Goal: Task Accomplishment & Management: Manage account settings

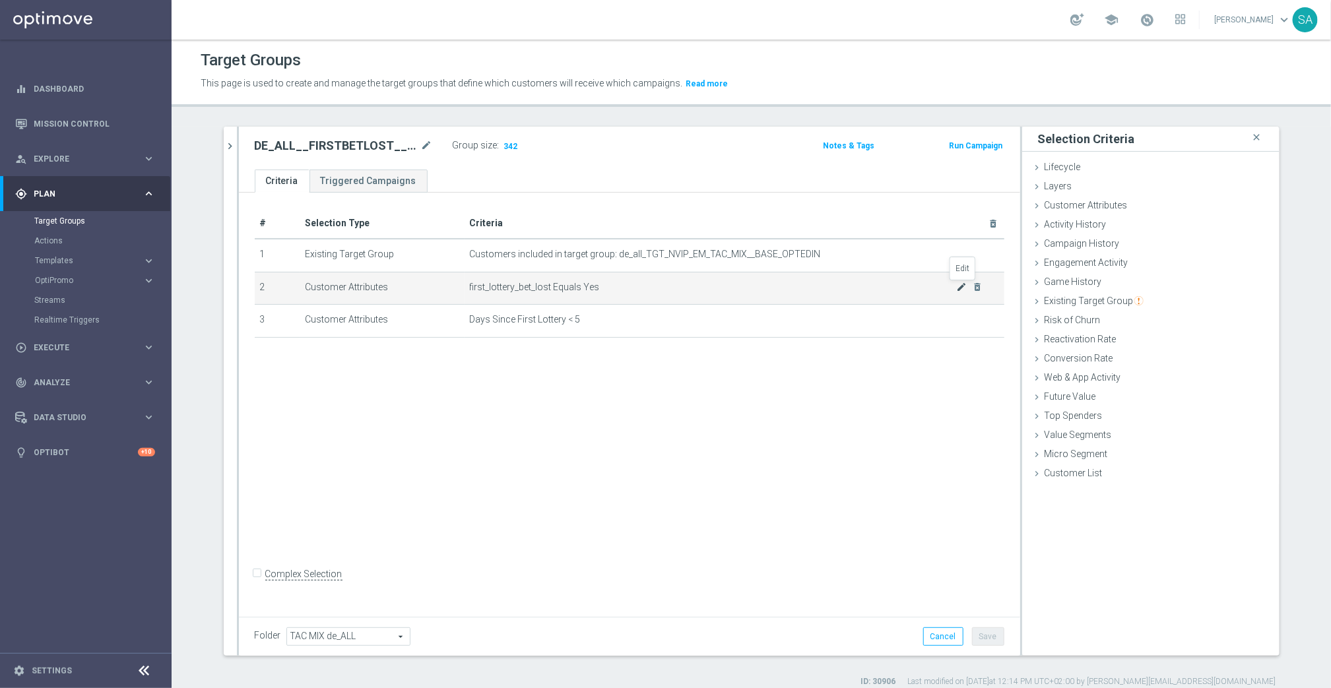
click at [960, 287] on icon "mode_edit" at bounding box center [961, 287] width 11 height 11
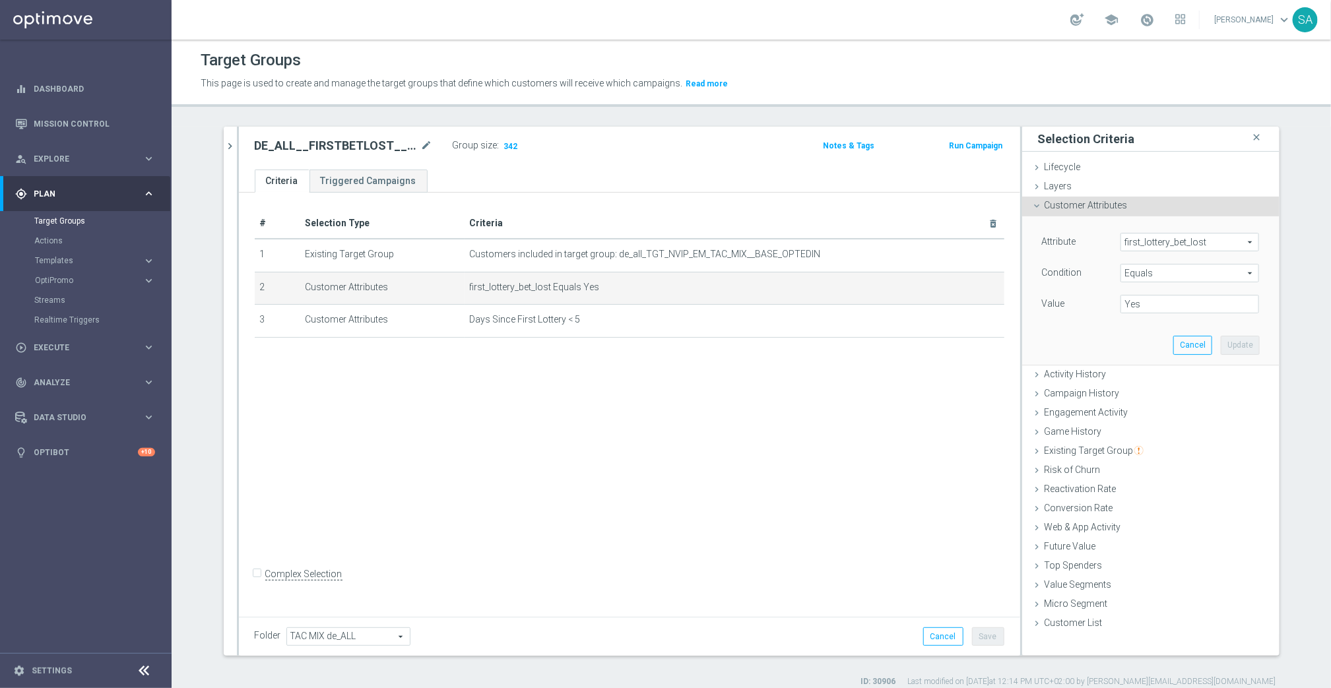
click at [1162, 245] on span "first_lottery_bet_lost" at bounding box center [1189, 242] width 137 height 17
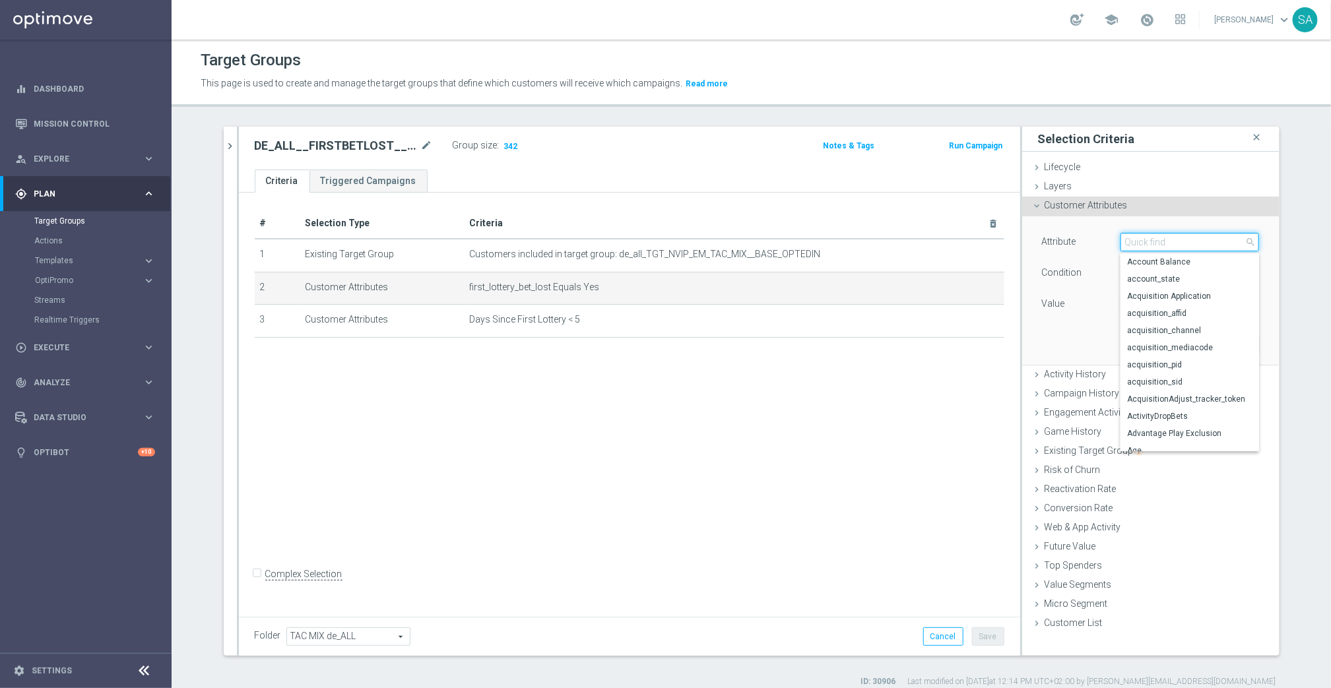
click at [1162, 245] on input "search" at bounding box center [1190, 242] width 139 height 18
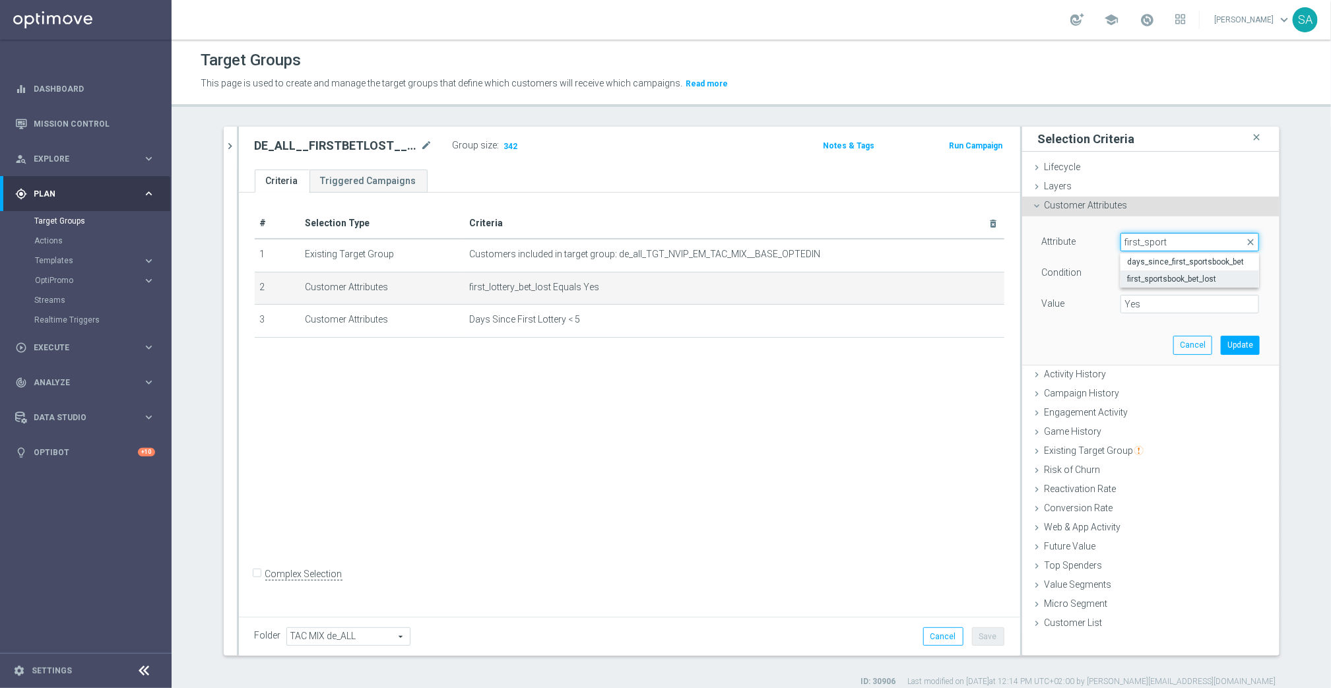
type input "first_sport"
click at [1194, 279] on span "first_sportsbook_bet_lost" at bounding box center [1189, 279] width 125 height 11
type input "first_sportsbook_bet_lost"
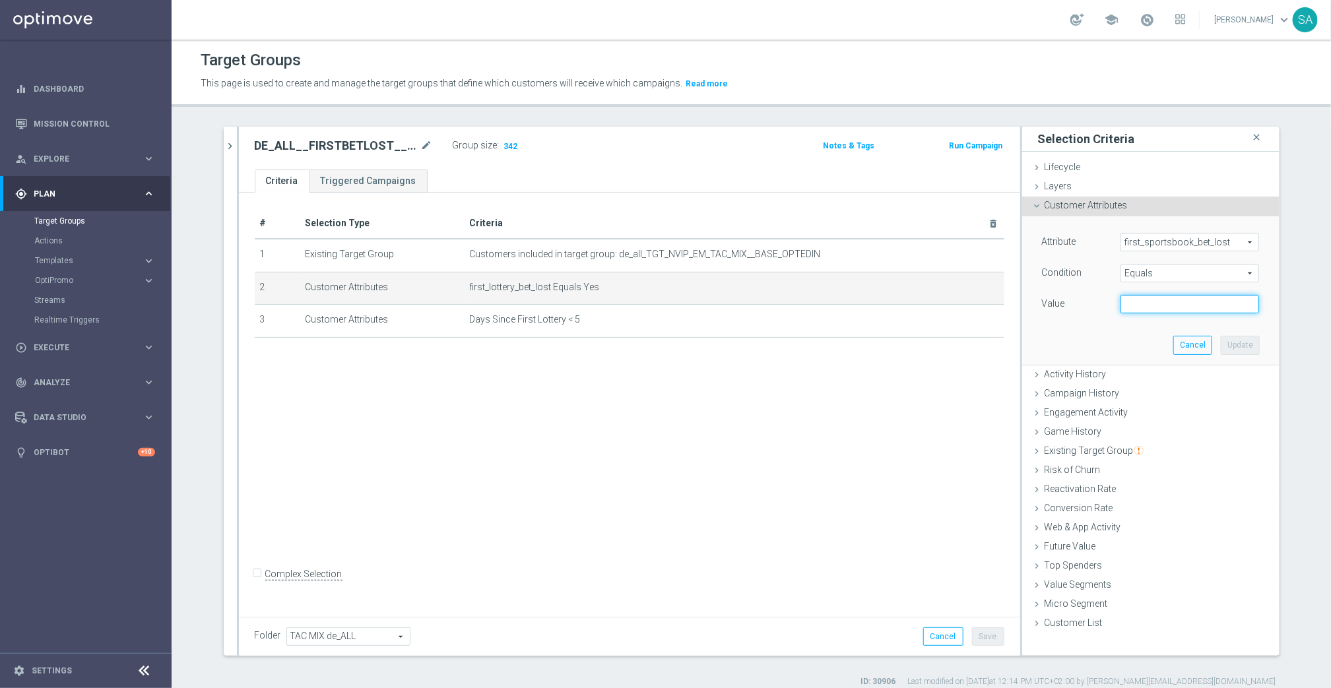
click at [1171, 307] on input "text" at bounding box center [1190, 304] width 139 height 18
type input "Yes"
click at [1239, 349] on button "Update" at bounding box center [1240, 345] width 39 height 18
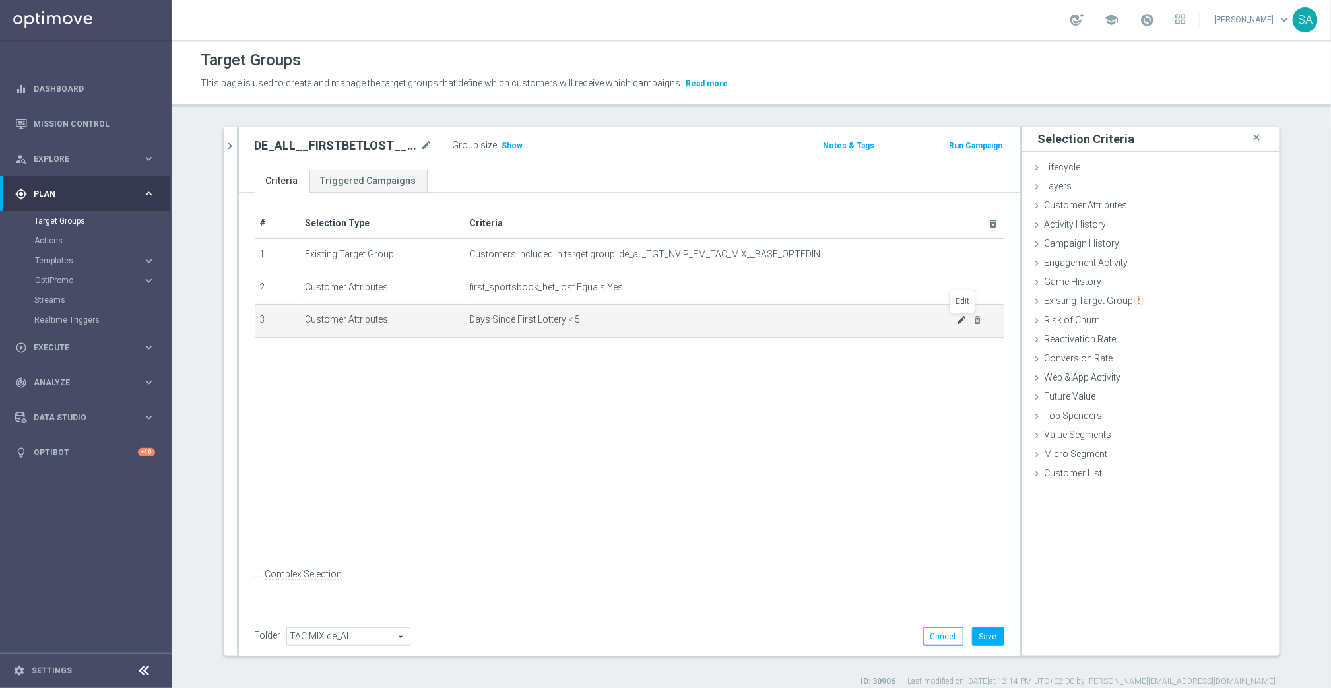
click at [958, 323] on icon "mode_edit" at bounding box center [961, 320] width 11 height 11
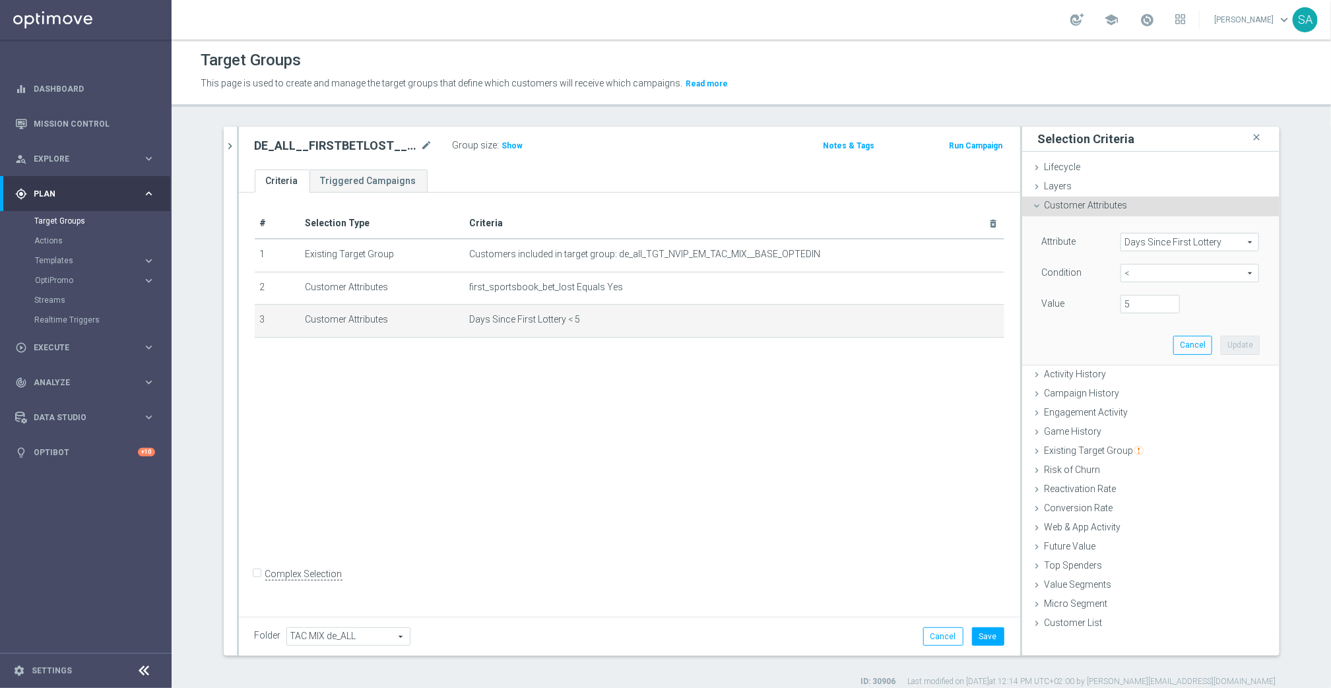
click at [1162, 238] on span "Days Since First Lottery" at bounding box center [1189, 242] width 137 height 17
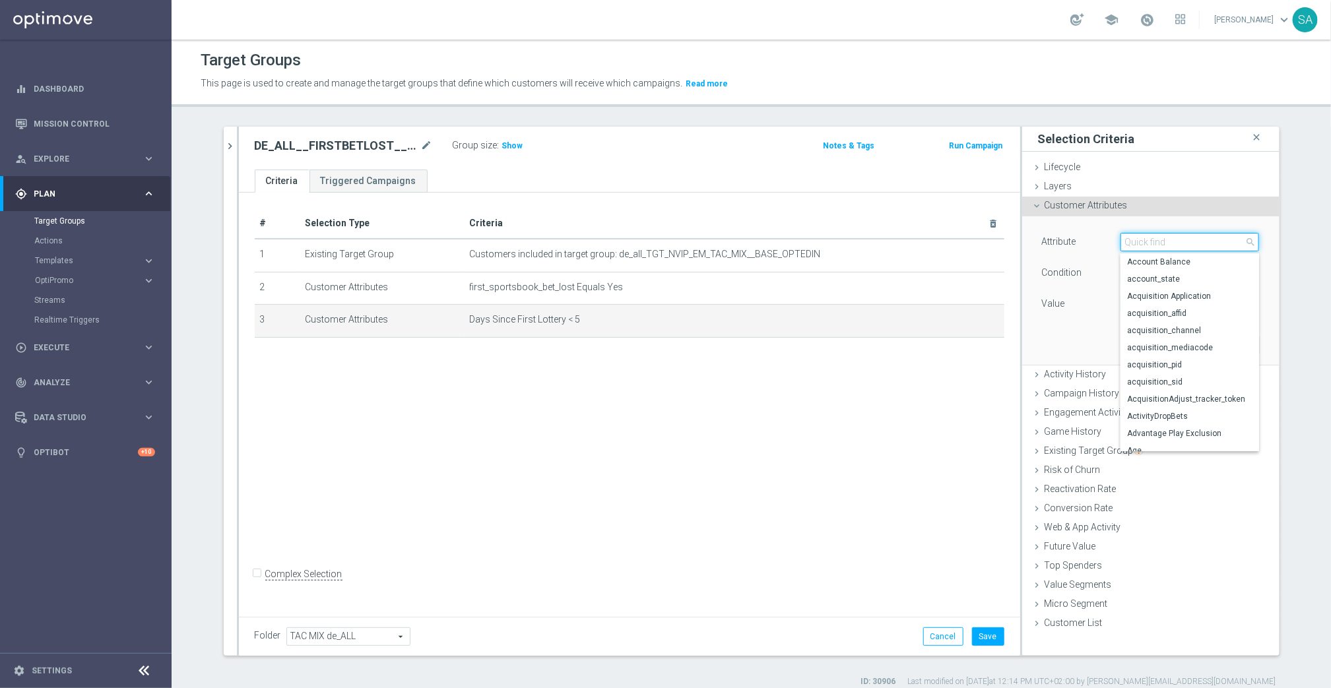
click at [1162, 238] on input "search" at bounding box center [1190, 242] width 139 height 18
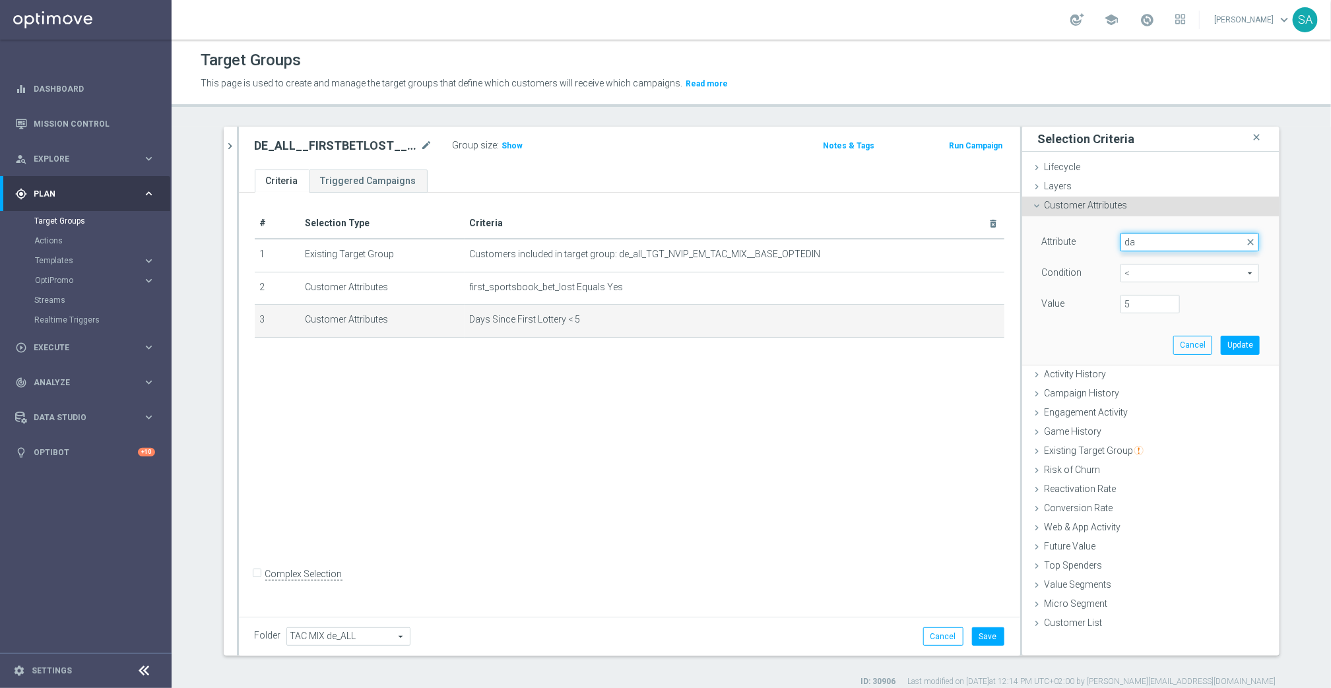
type input "d"
type input "sportsb"
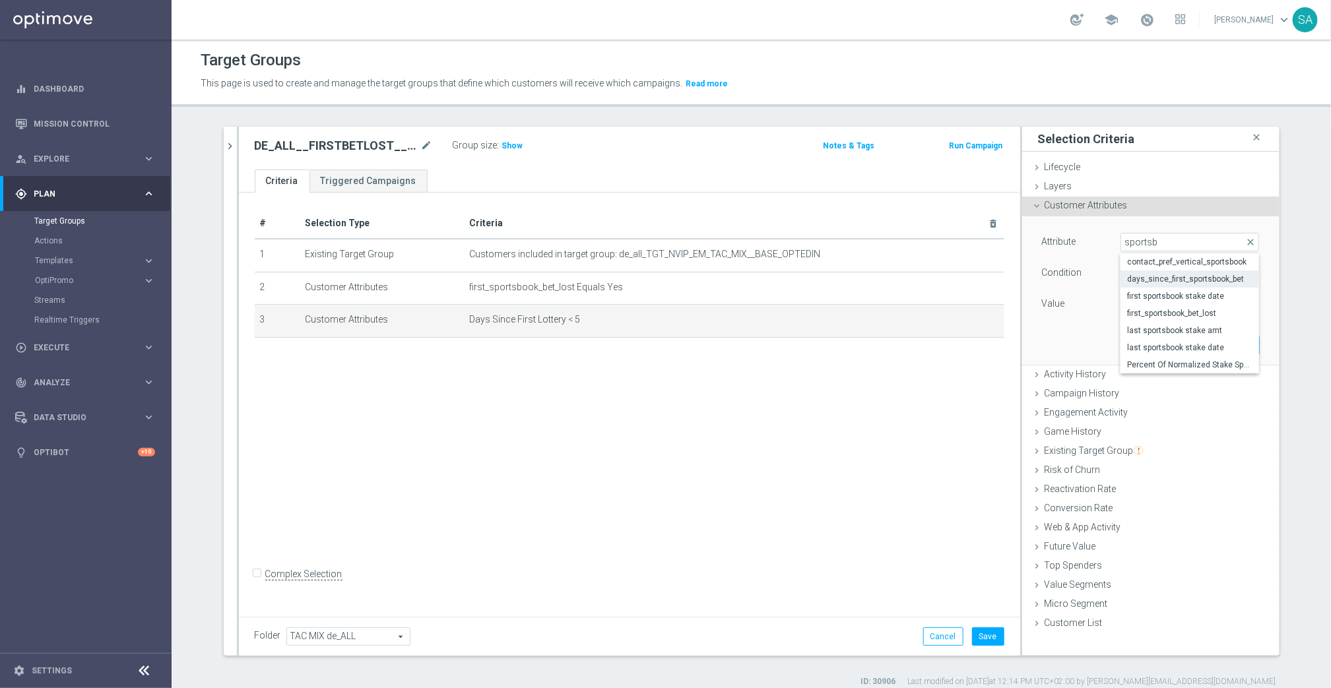
click at [1212, 275] on span "days_since_first_sportsbook_bet" at bounding box center [1189, 279] width 125 height 11
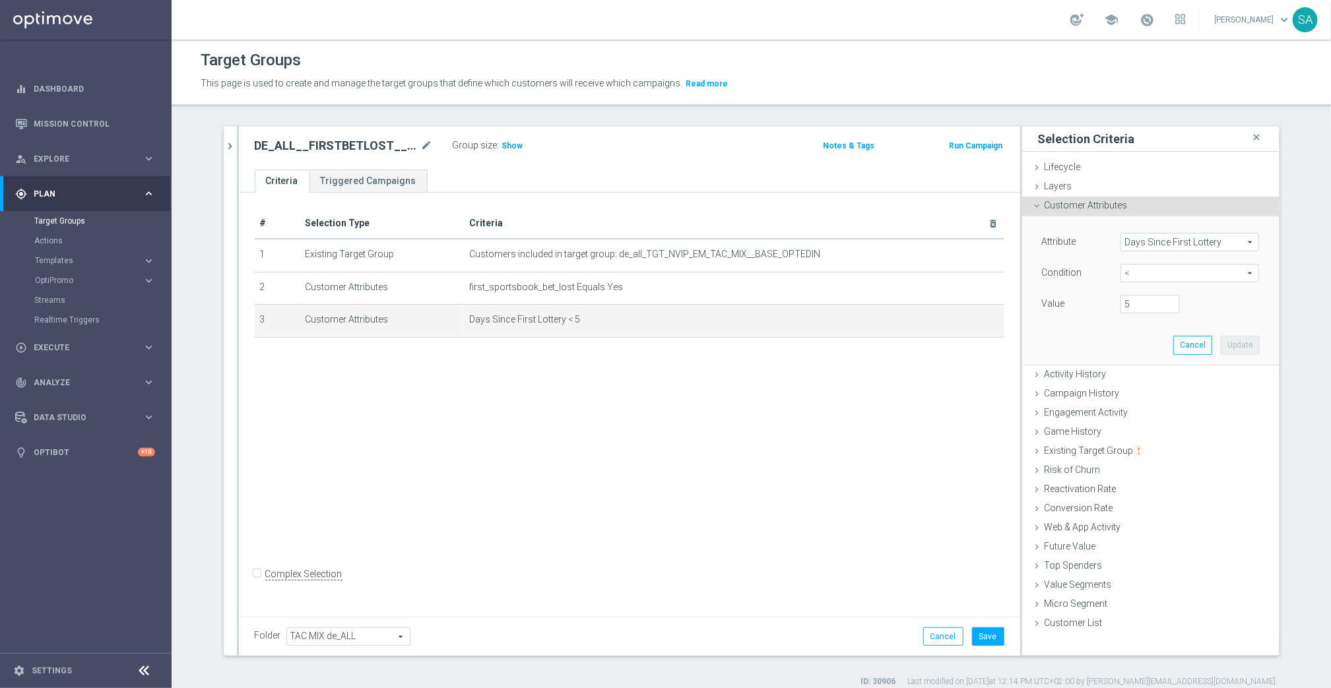
type input "days_since_first_sportsbook_bet"
type input "="
click at [1152, 279] on span "=" at bounding box center [1189, 273] width 137 height 17
click at [1149, 289] on span "<" at bounding box center [1189, 293] width 125 height 11
type input "<"
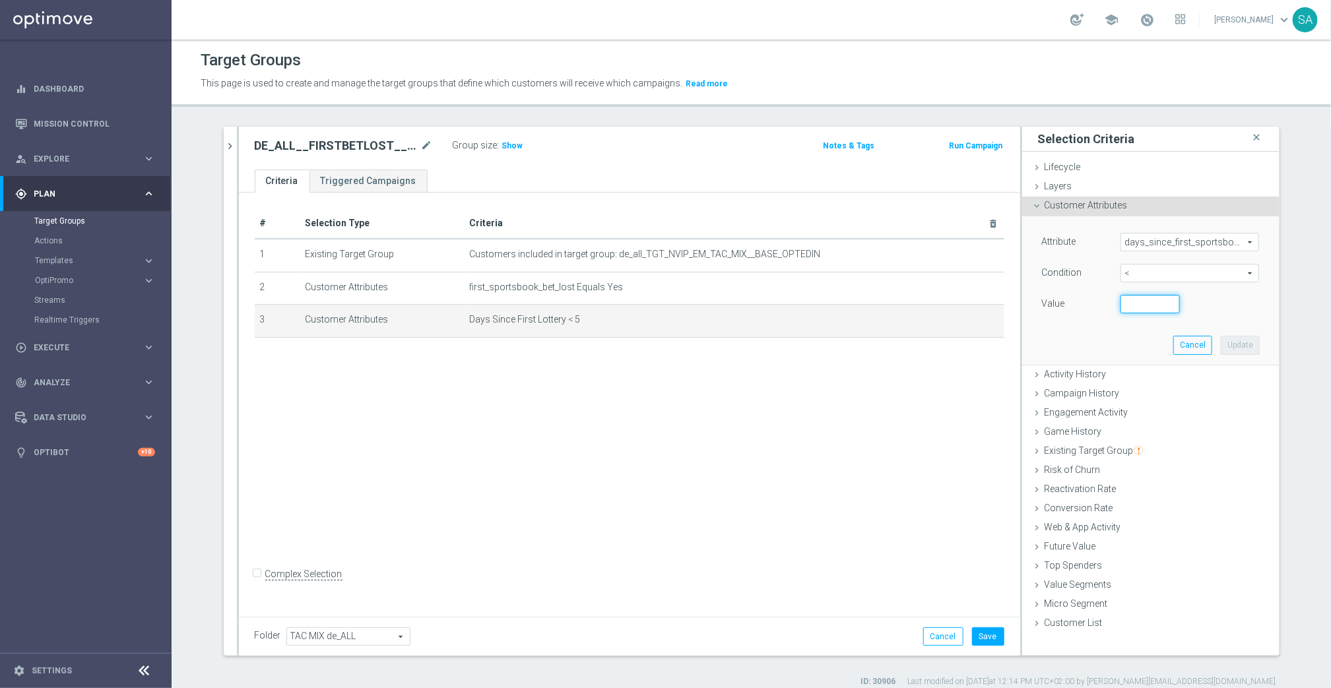
click at [1144, 298] on input "number" at bounding box center [1150, 304] width 59 height 18
type input "5"
click at [1237, 345] on button "Update" at bounding box center [1240, 345] width 39 height 18
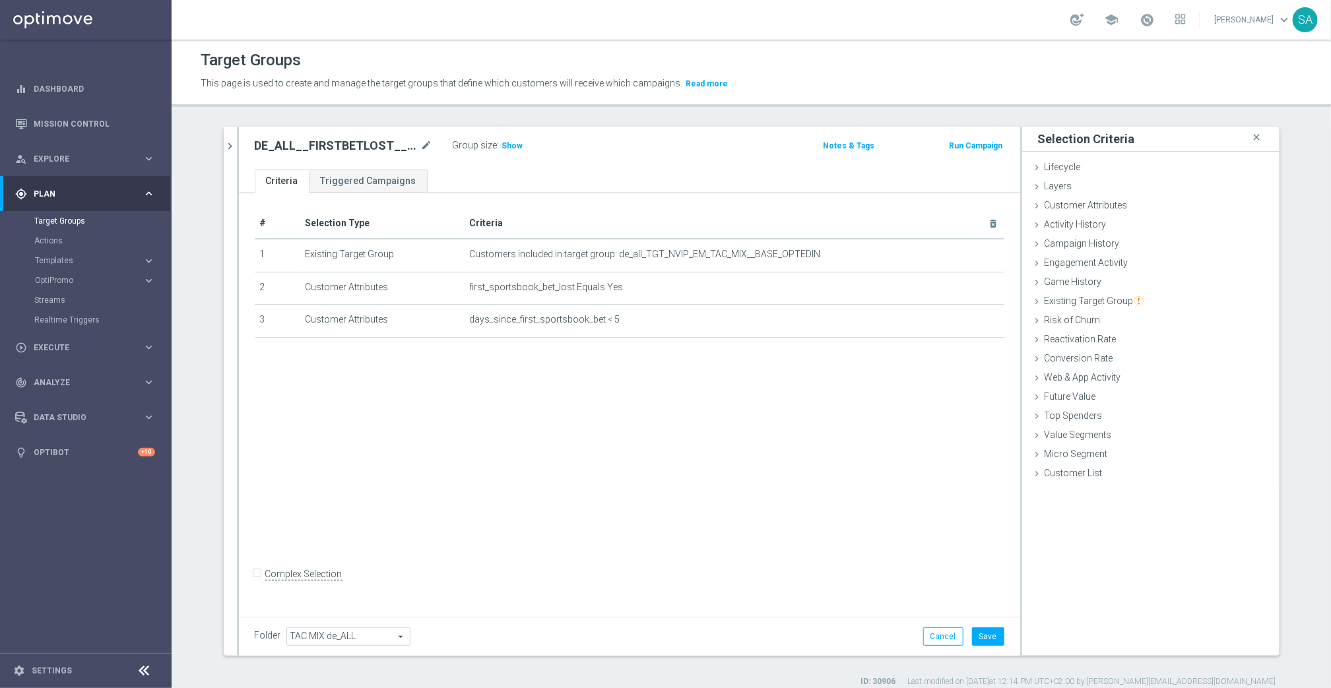
click at [577, 390] on div "# Selection Type Criteria delete_forever 1 Existing Target Group Customers incl…" at bounding box center [629, 403] width 781 height 420
click at [985, 638] on button "Save" at bounding box center [988, 637] width 32 height 18
click at [513, 148] on span "Show" at bounding box center [512, 145] width 21 height 9
click at [510, 145] on span "32" at bounding box center [509, 147] width 12 height 13
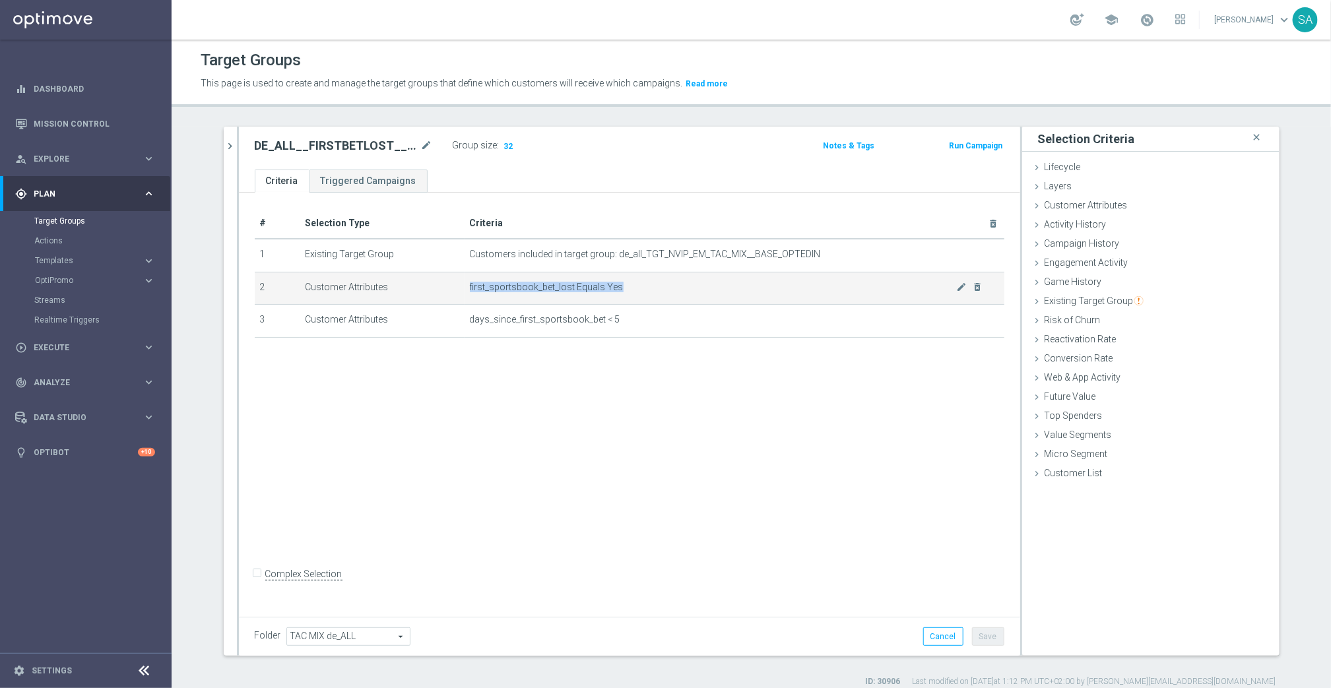
drag, startPoint x: 634, startPoint y: 284, endPoint x: 469, endPoint y: 290, distance: 165.1
click at [470, 290] on span "first_sportsbook_bet_lost Equals Yes" at bounding box center [713, 287] width 487 height 11
copy span "first_sportsbook_bet_lost Equals Yes"
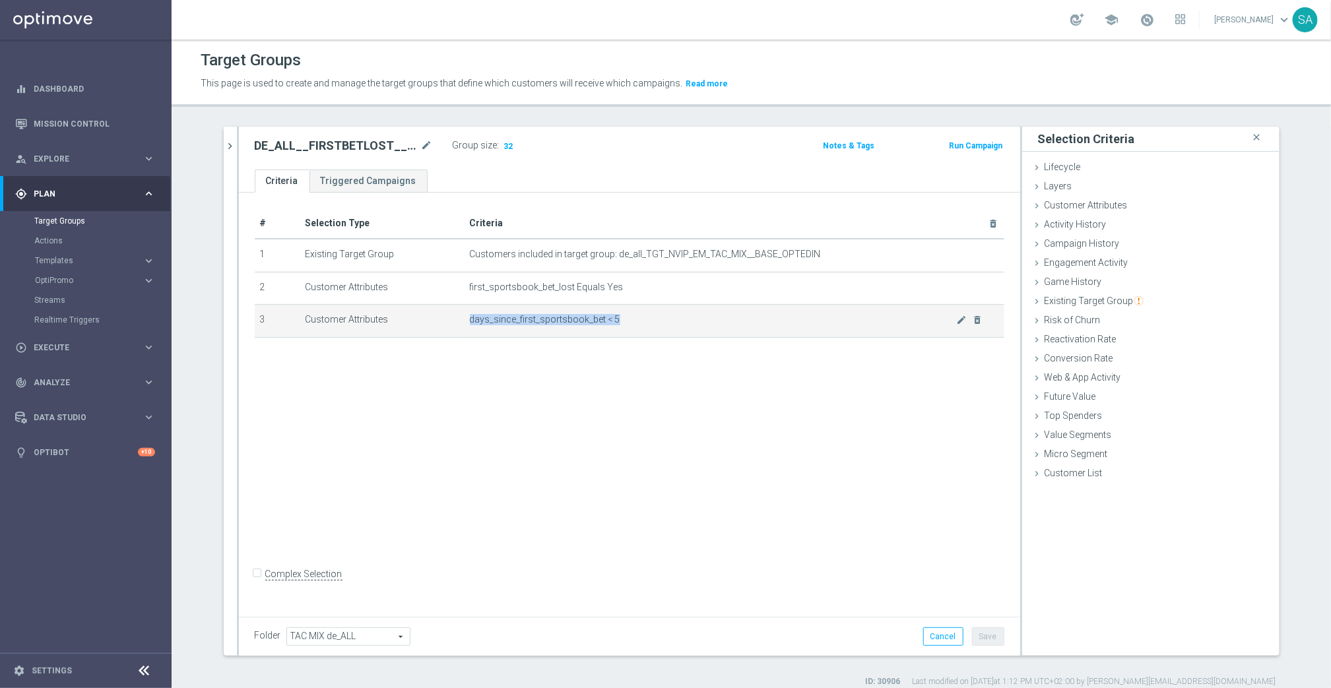
drag, startPoint x: 625, startPoint y: 317, endPoint x: 465, endPoint y: 315, distance: 160.4
click at [465, 315] on td "days_since_first_sportsbook_bet < 5 mode_edit delete_forever" at bounding box center [735, 321] width 540 height 33
copy span "days_since_first_sportsbook_bet < 5"
click at [880, 402] on div "# Selection Type Criteria delete_forever 1 Existing Target Group Customers incl…" at bounding box center [629, 403] width 781 height 420
click at [735, 385] on div "# Selection Type Criteria delete_forever 1 Existing Target Group Customers incl…" at bounding box center [629, 403] width 781 height 420
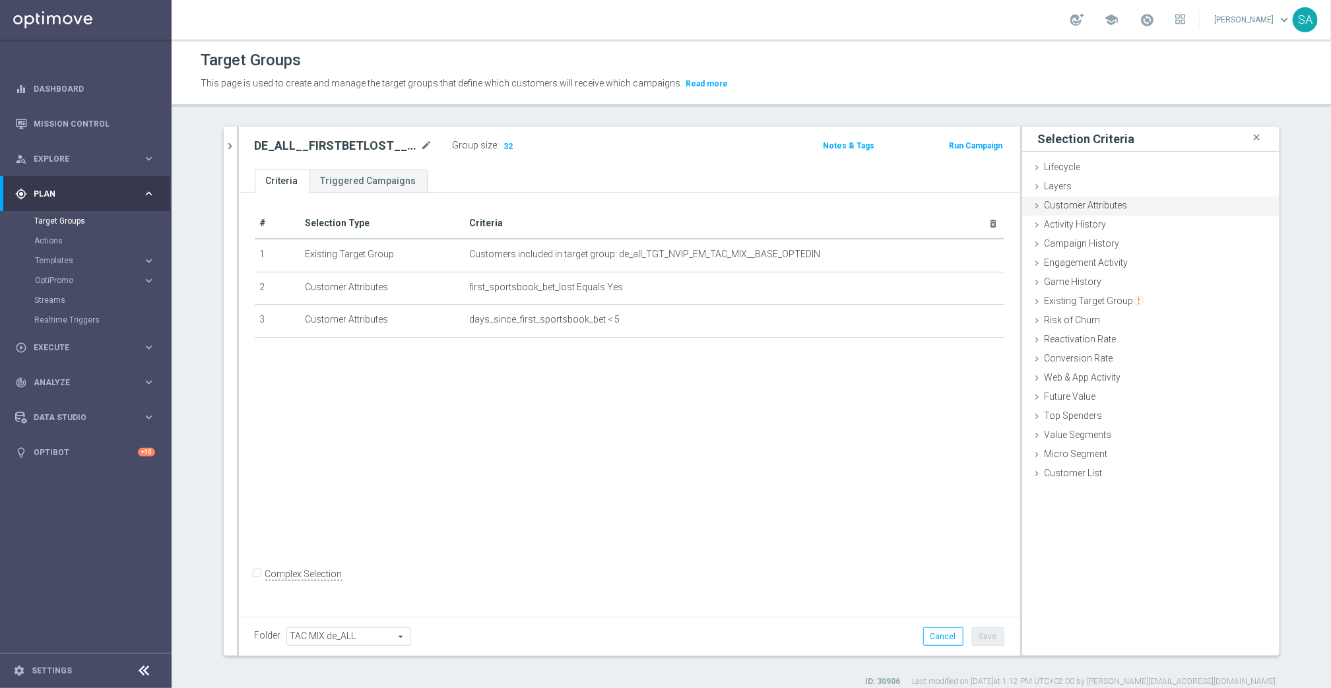
click at [1079, 203] on span "Customer Attributes" at bounding box center [1086, 205] width 83 height 11
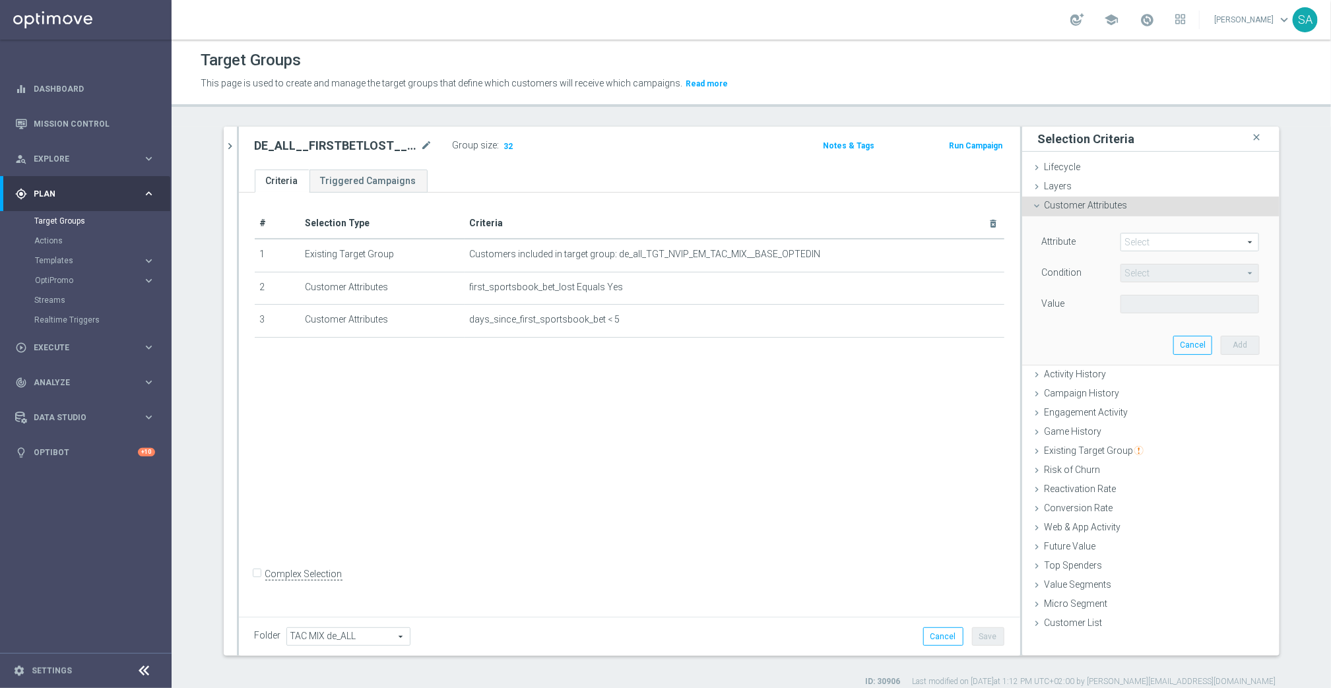
click at [1146, 236] on span at bounding box center [1189, 242] width 137 height 17
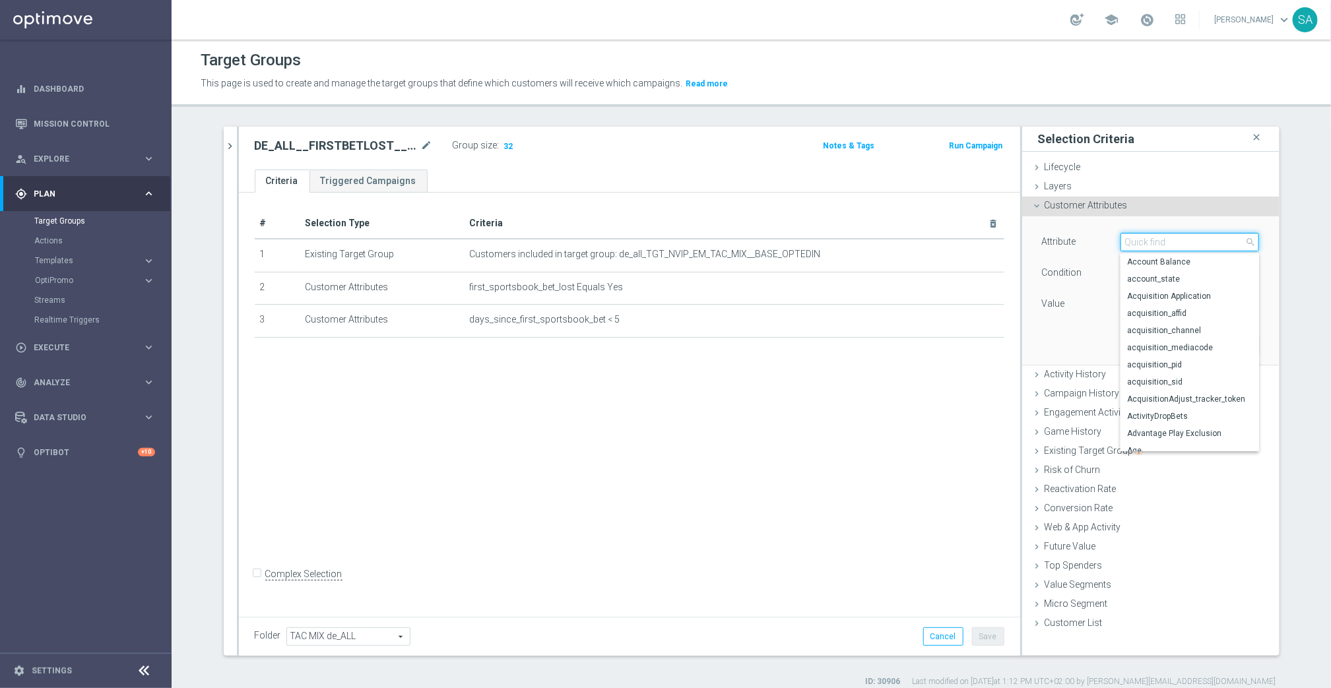
click at [1146, 236] on input "search" at bounding box center [1190, 242] width 139 height 18
type input "first"
click at [1198, 351] on span "first_lottery_bet_lost" at bounding box center [1189, 356] width 125 height 11
type input "first_lottery_bet_lost"
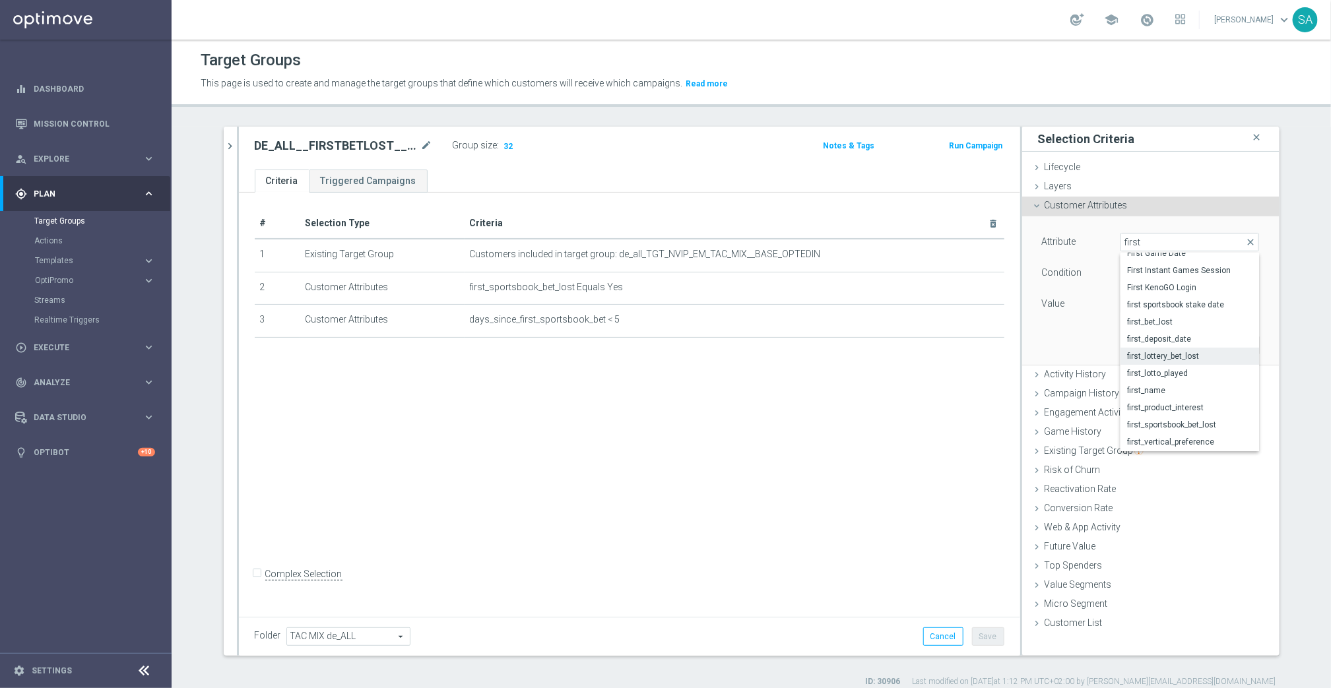
type input "Equals"
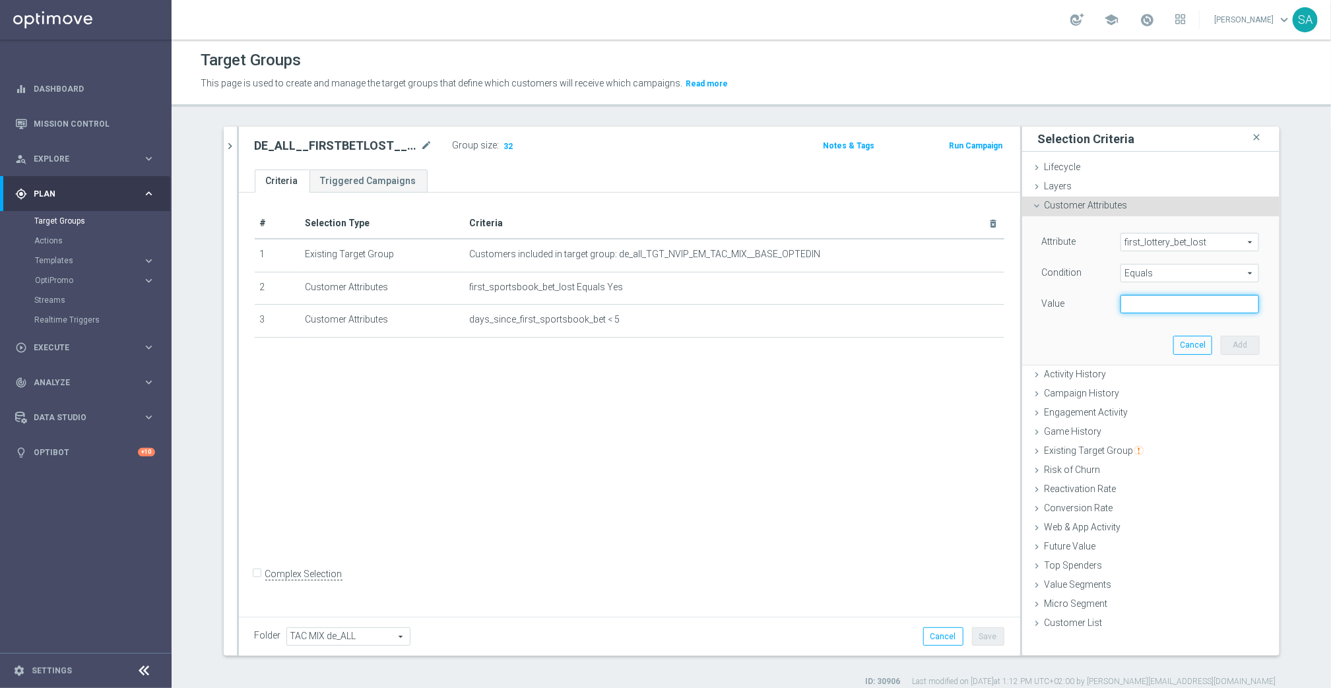
click at [1173, 307] on input "text" at bounding box center [1190, 304] width 139 height 18
type input "Yes"
click at [1232, 345] on button "Add" at bounding box center [1240, 345] width 39 height 18
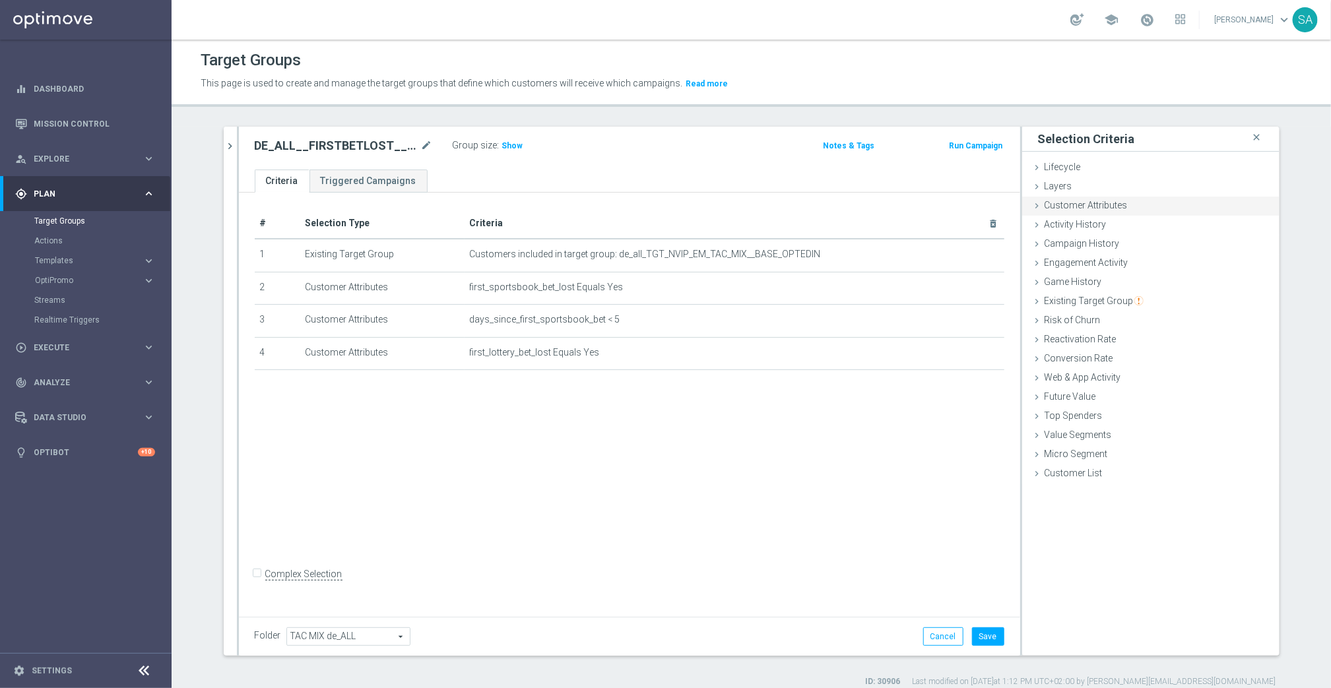
click at [1109, 209] on span "Customer Attributes" at bounding box center [1086, 205] width 83 height 11
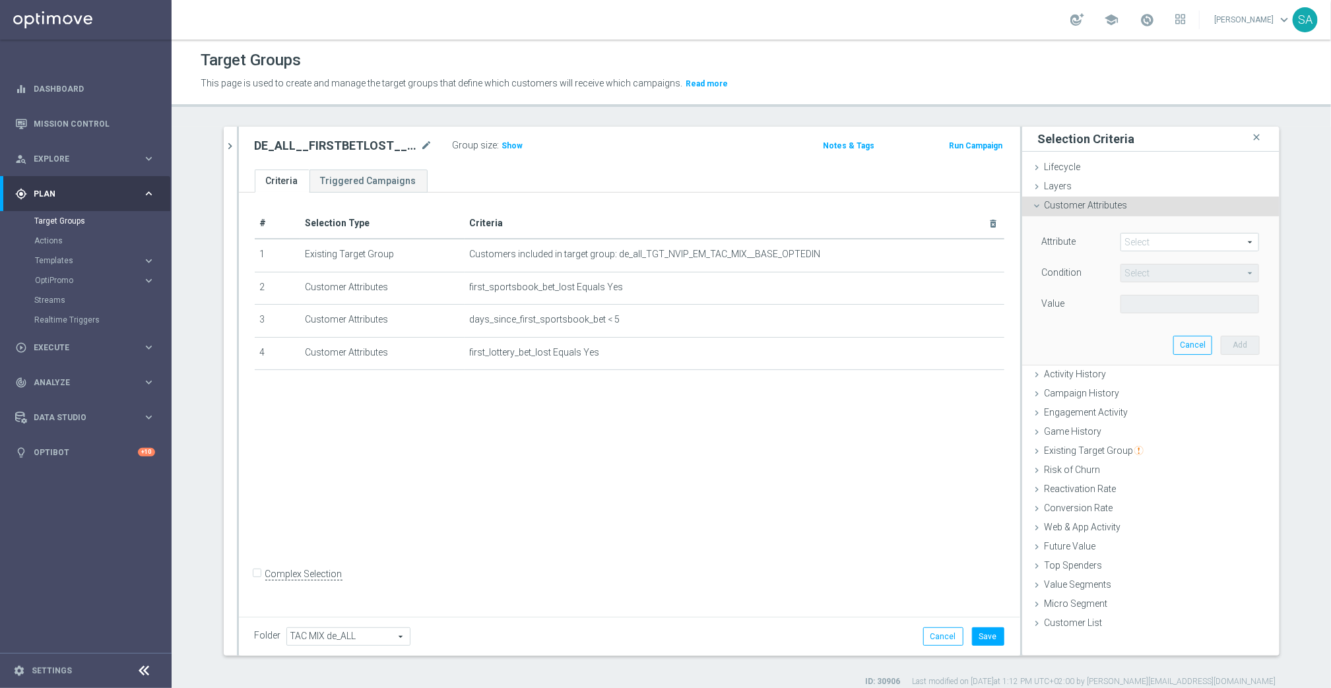
click at [1164, 242] on span at bounding box center [1189, 242] width 137 height 17
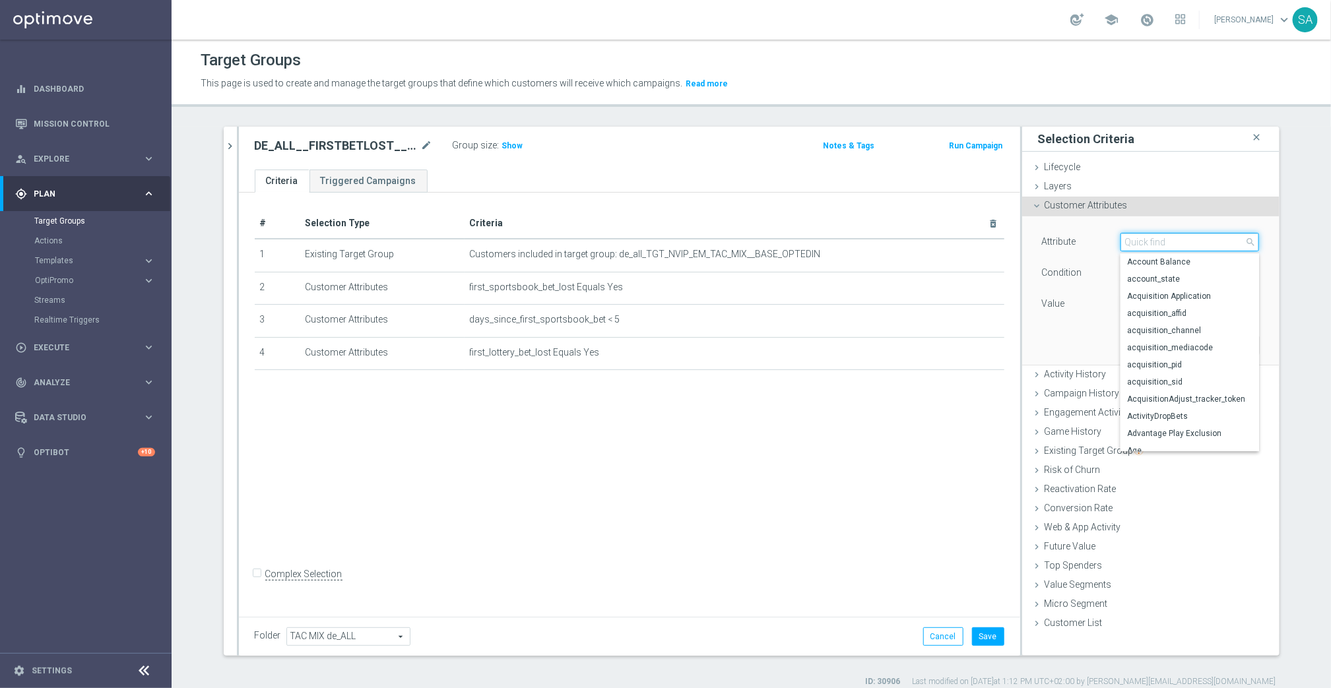
click at [1162, 242] on input "search" at bounding box center [1190, 242] width 139 height 18
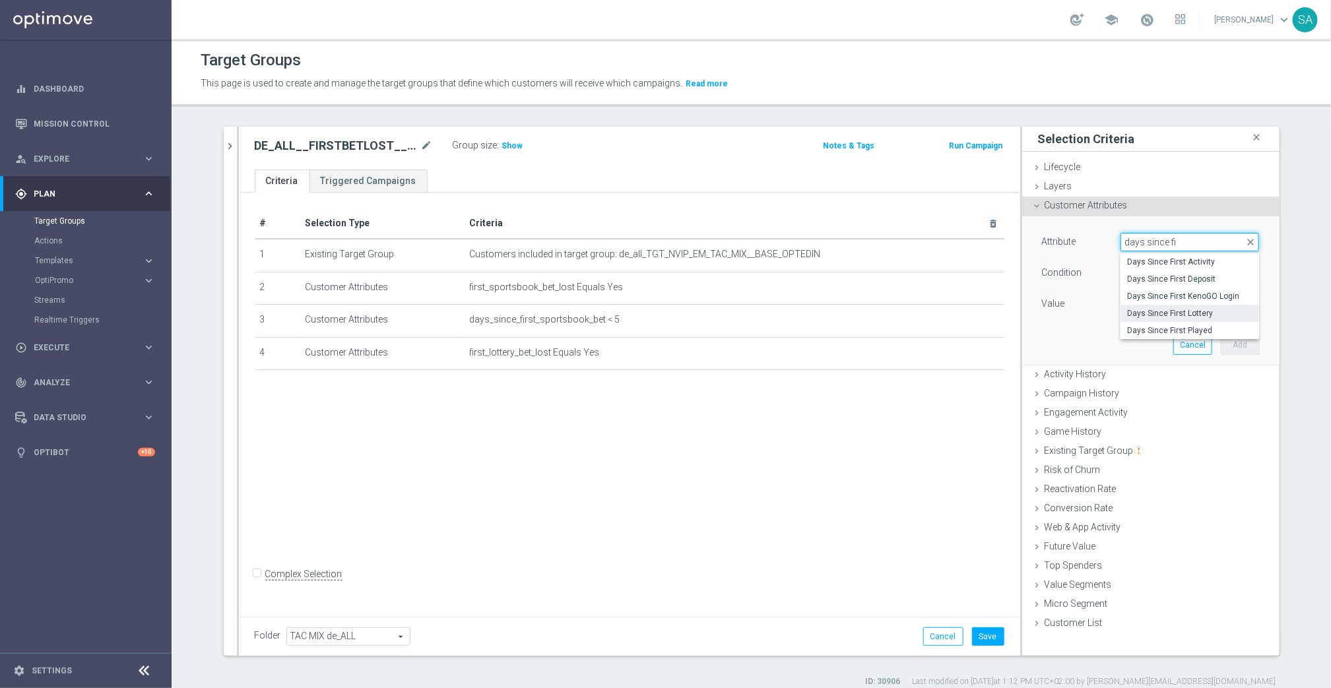
type input "days since fi"
click at [1177, 306] on label "Days Since First Lottery" at bounding box center [1190, 313] width 139 height 17
type input "Days Since First Lottery"
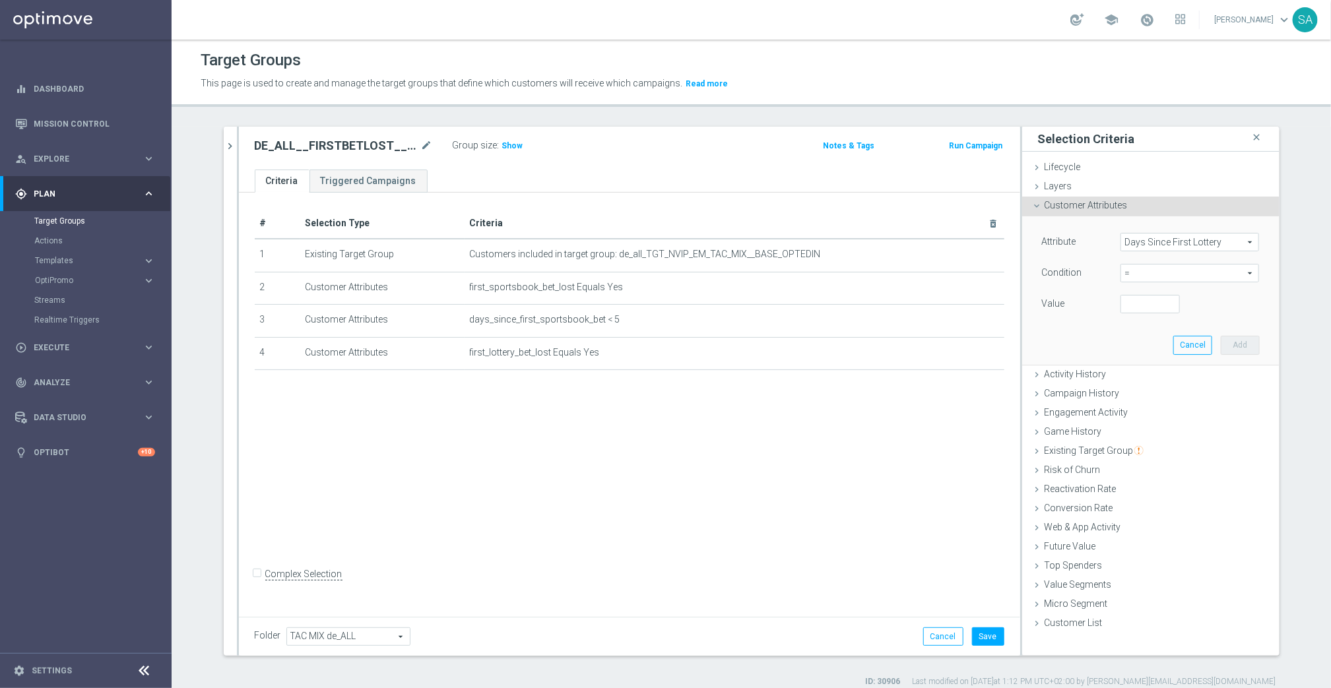
click at [1145, 272] on span "=" at bounding box center [1189, 273] width 137 height 17
click at [1143, 296] on span "<" at bounding box center [1189, 293] width 125 height 11
type input "<"
click at [1138, 304] on input "number" at bounding box center [1150, 304] width 59 height 18
type input "5"
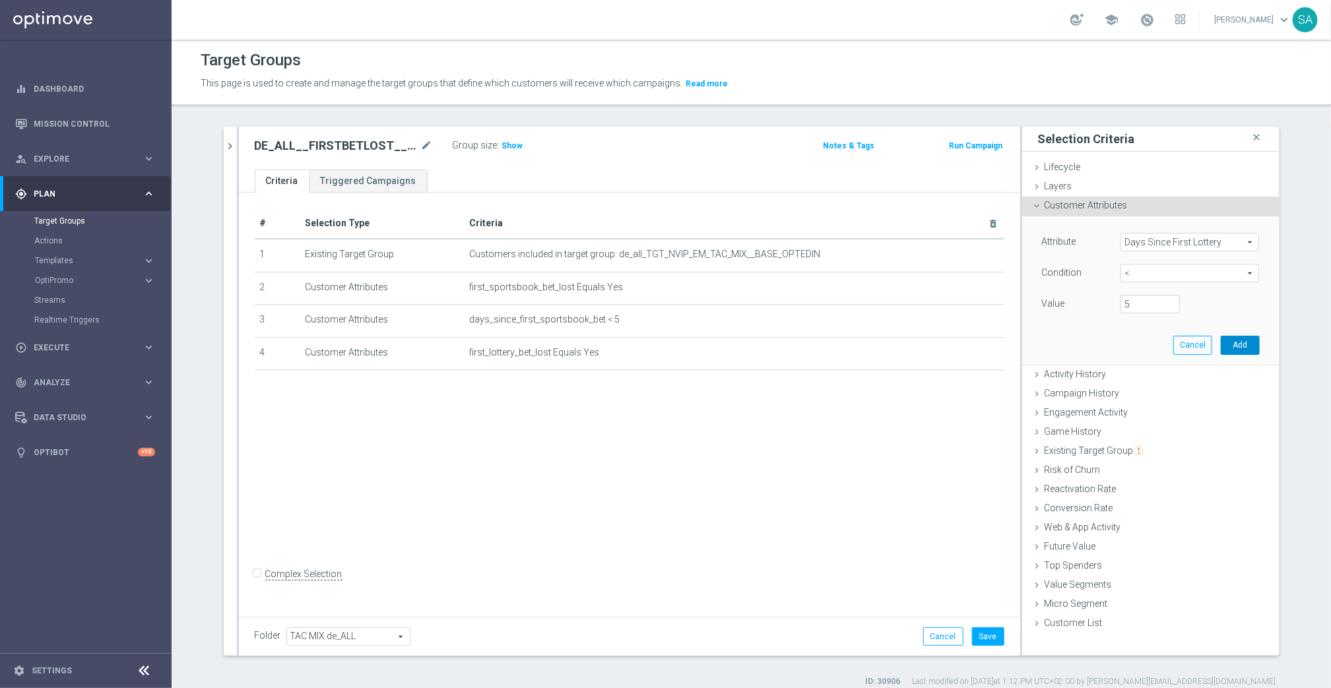
click at [1246, 341] on button "Add" at bounding box center [1240, 345] width 39 height 18
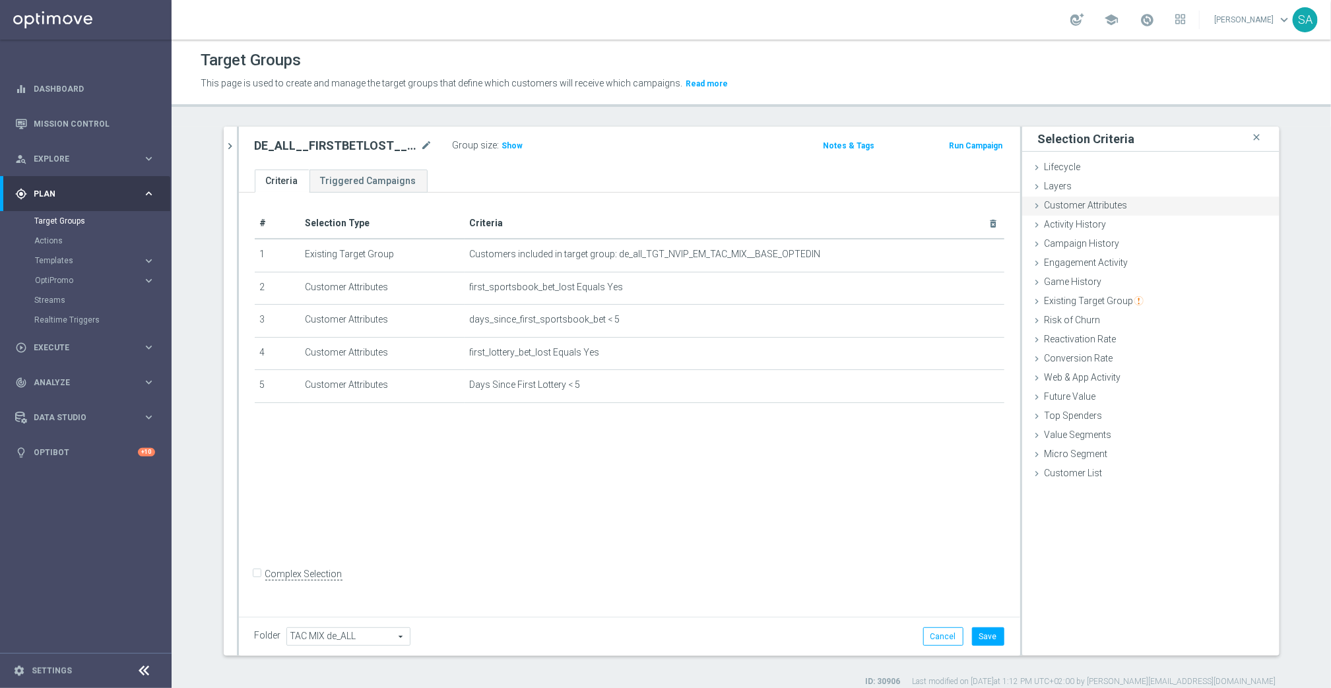
click at [1117, 207] on span "Customer Attributes" at bounding box center [1086, 205] width 83 height 11
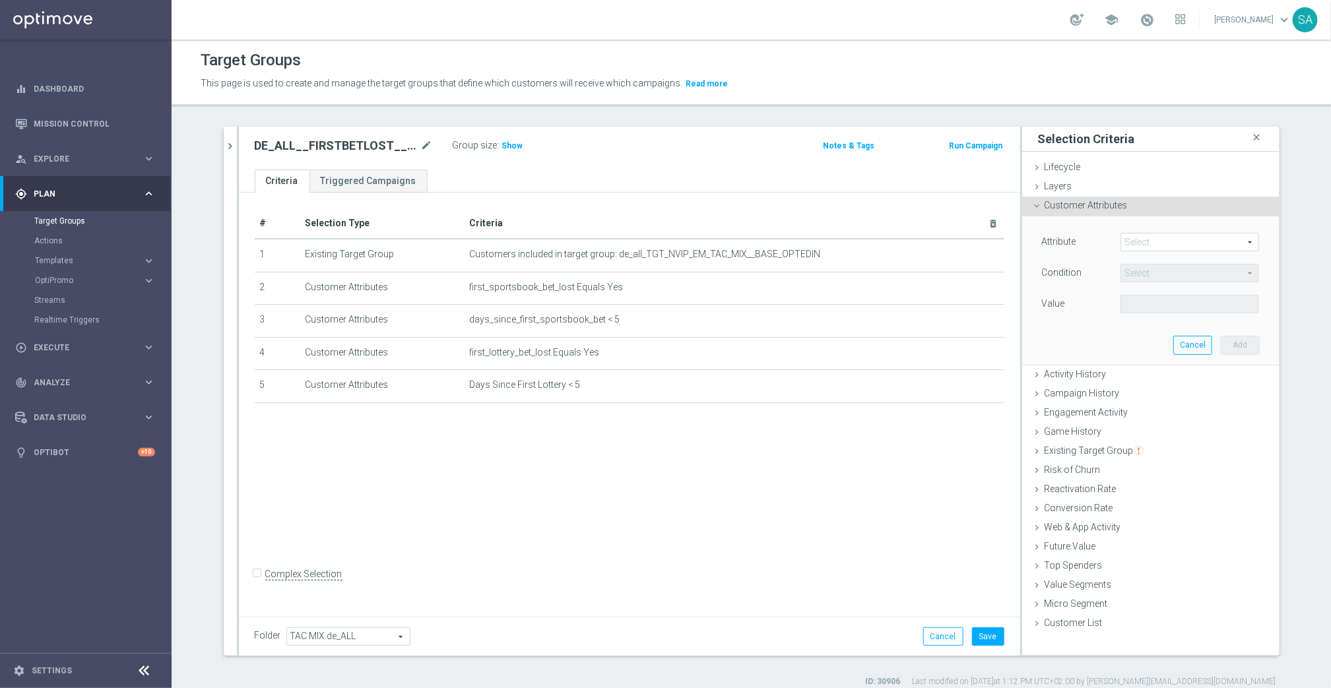
click at [1156, 246] on span at bounding box center [1189, 242] width 137 height 17
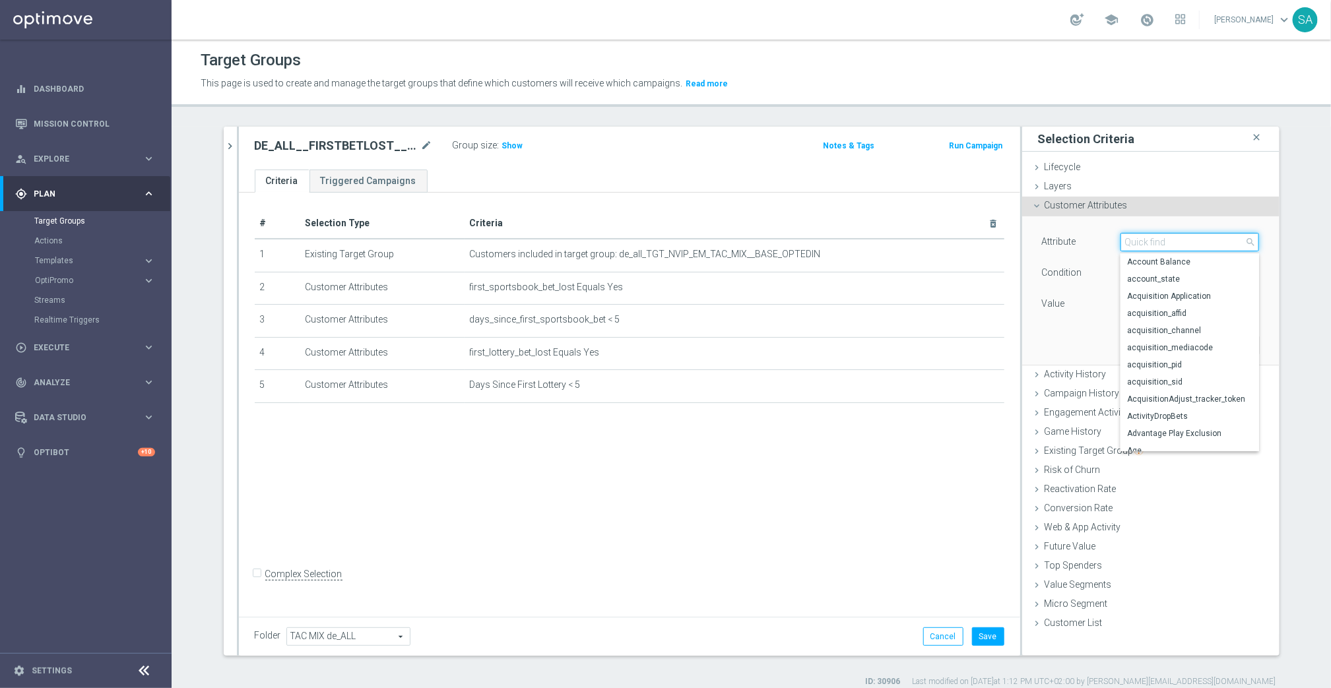
click at [1156, 246] on input "search" at bounding box center [1190, 242] width 139 height 18
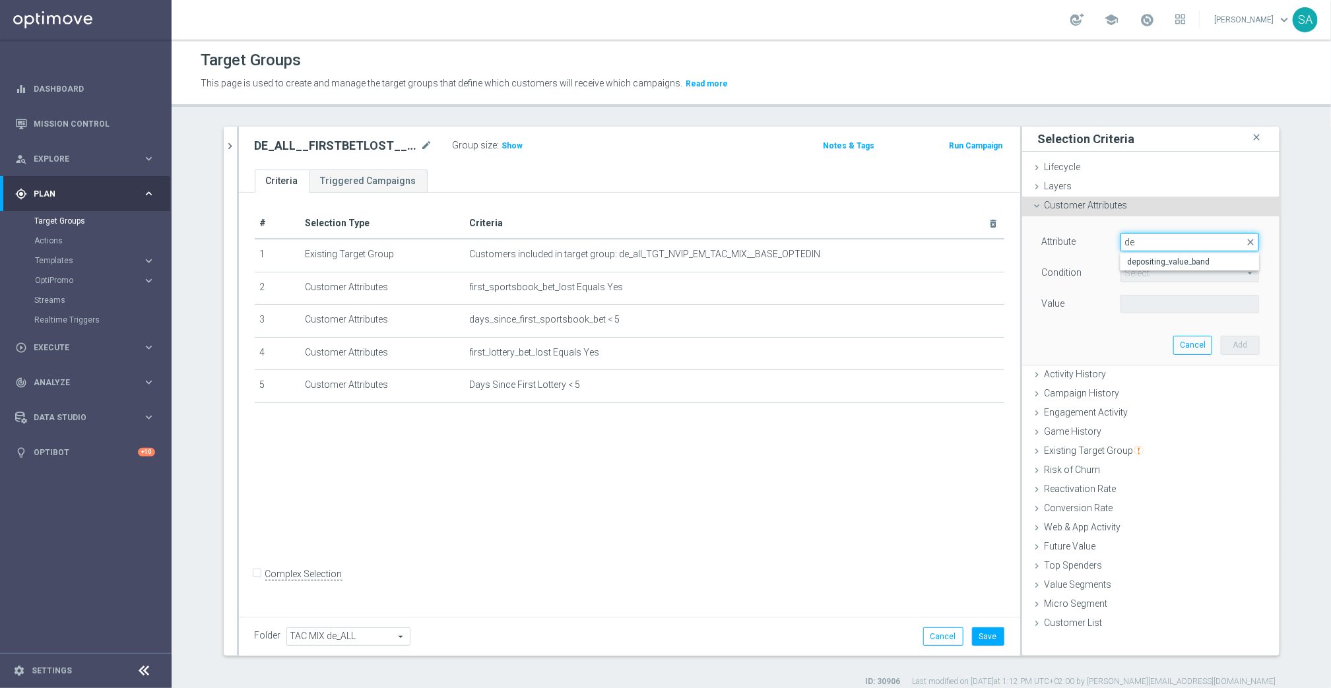
type input "d"
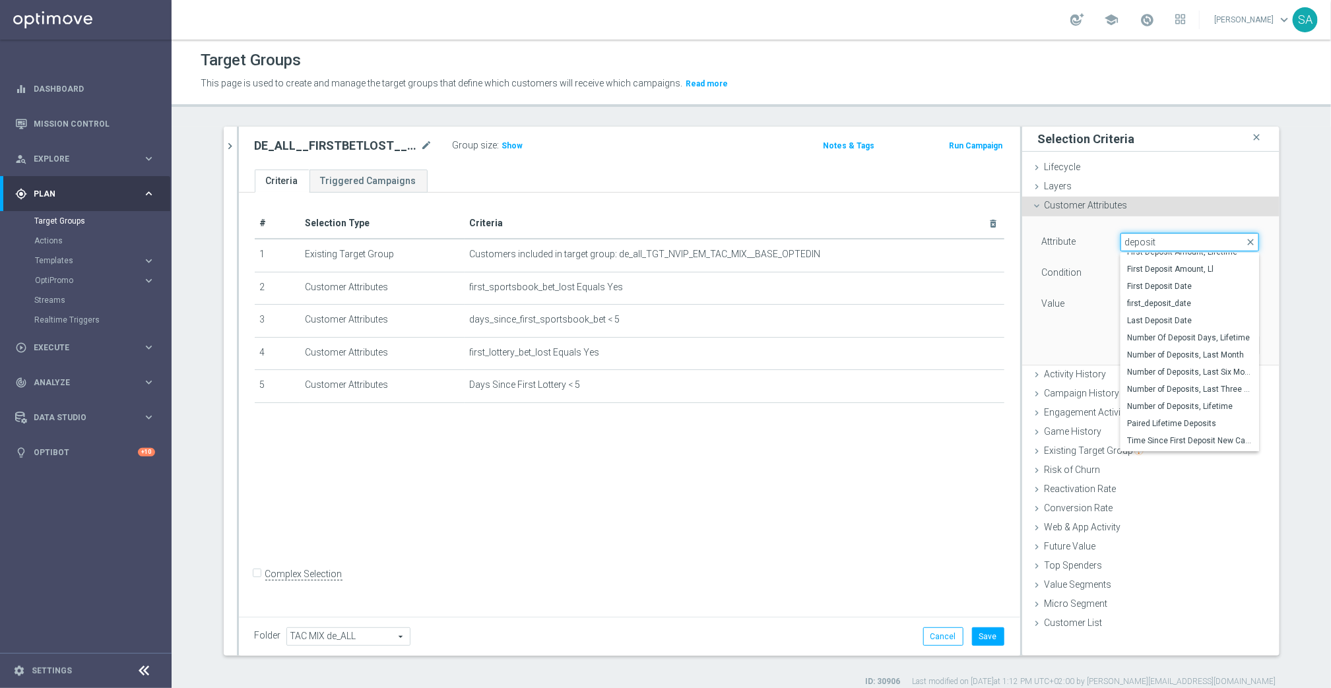
scroll to position [259, 0]
type input "deposit"
click at [1206, 333] on span "Number Of Deposit Days, Lifetime" at bounding box center [1189, 336] width 125 height 11
type input "Number Of Deposit Days, Lifetime"
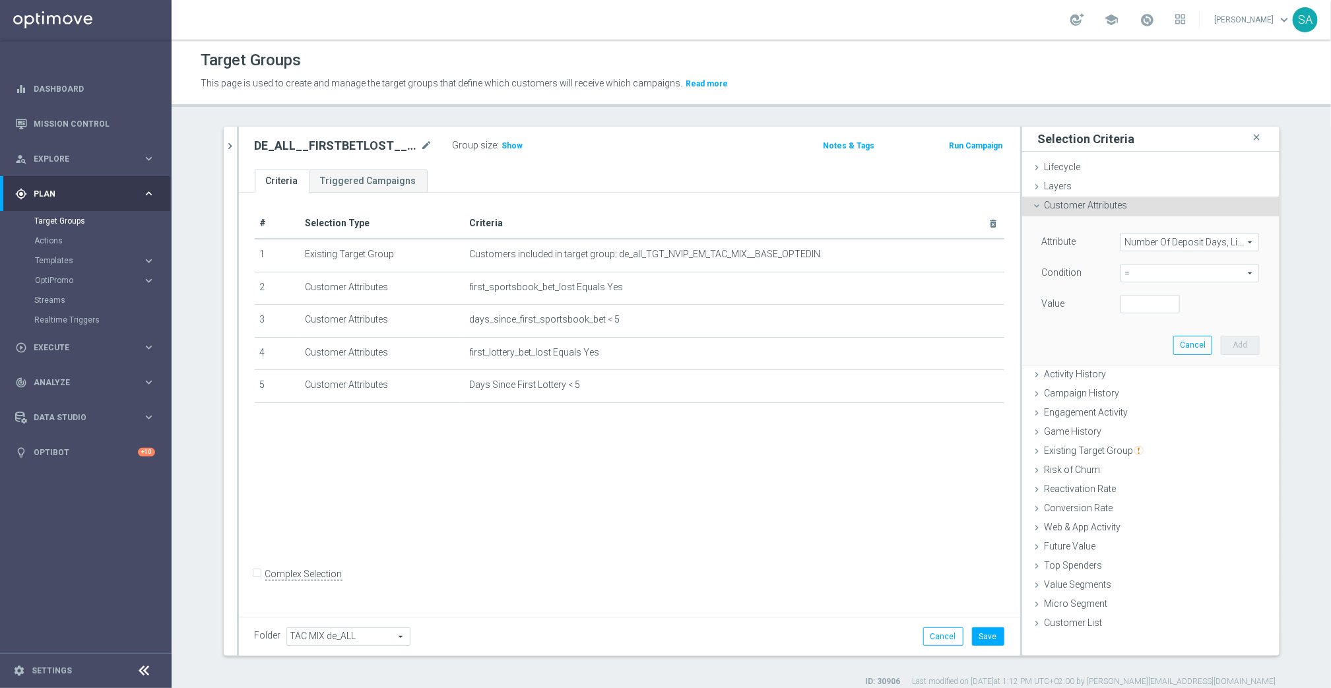
click at [1138, 271] on span "=" at bounding box center [1189, 273] width 137 height 17
click at [1142, 375] on span ">=" at bounding box center [1189, 379] width 125 height 11
type input ">="
click at [513, 144] on span "Show" at bounding box center [512, 145] width 21 height 9
click at [264, 583] on div "Complex Selection" at bounding box center [299, 574] width 88 height 21
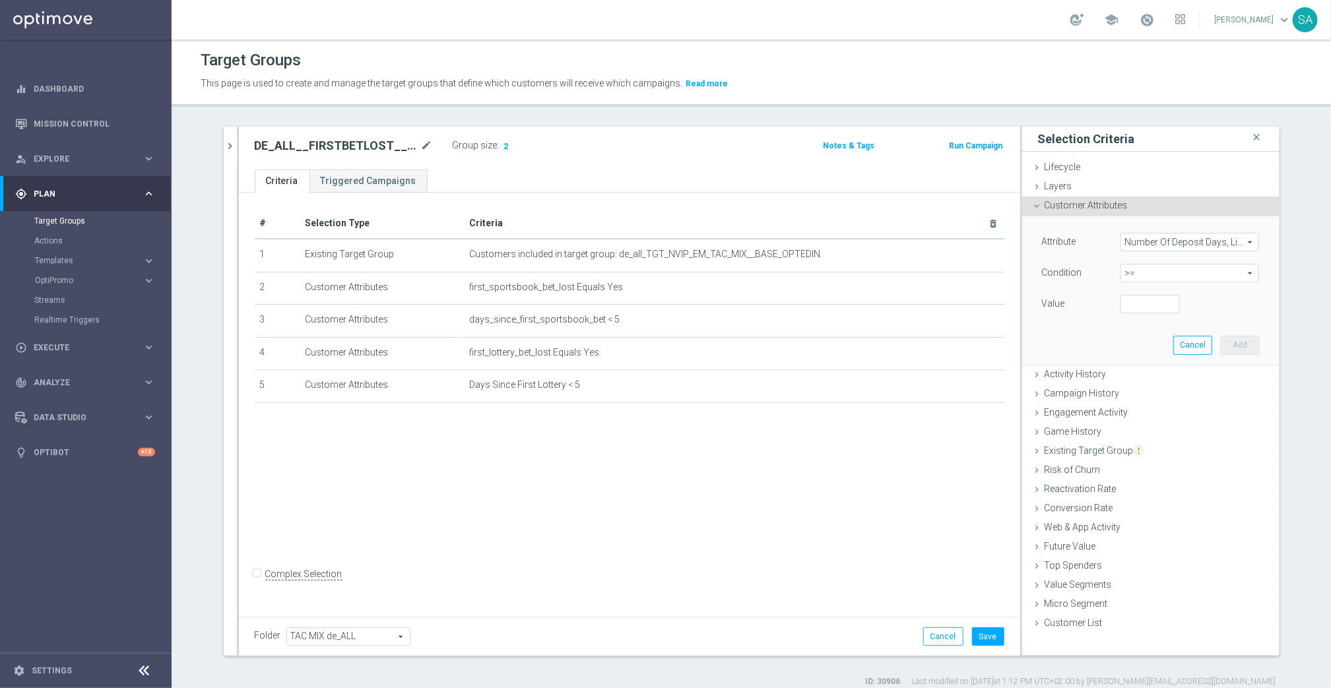
click at [257, 583] on input "Complex Selection" at bounding box center [259, 576] width 9 height 18
checkbox input "true"
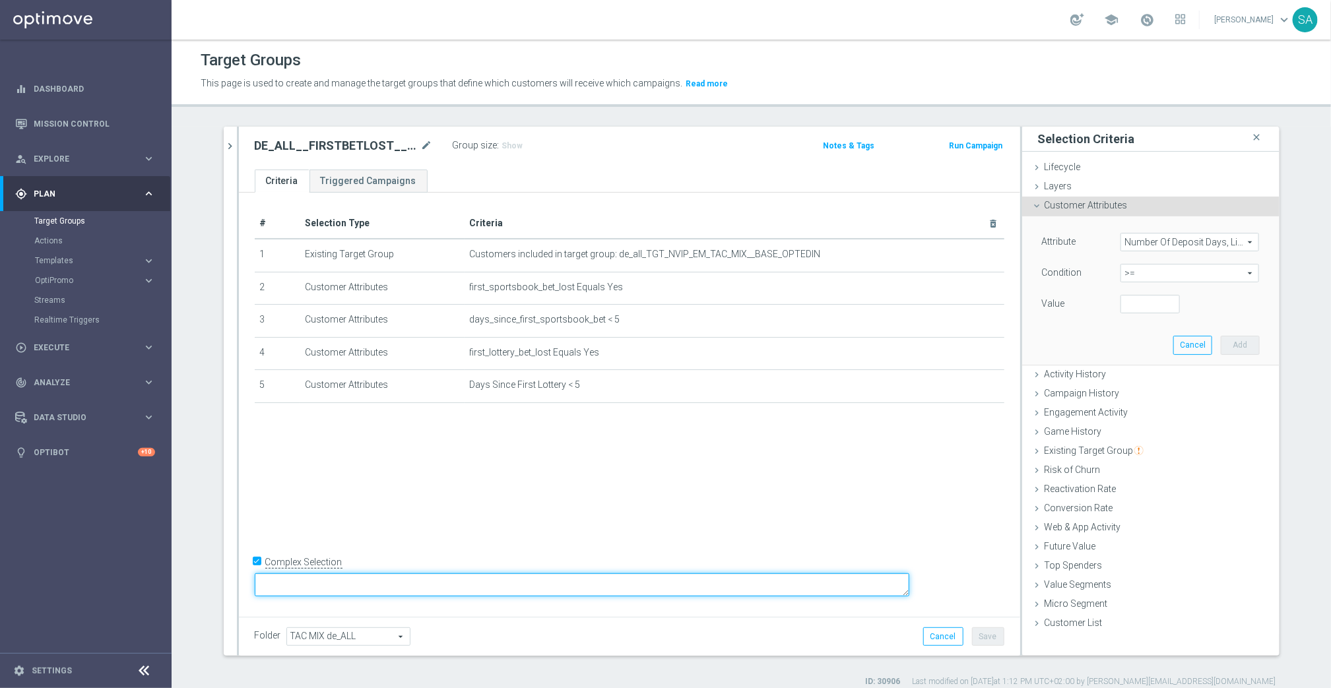
click at [368, 577] on textarea at bounding box center [582, 585] width 655 height 23
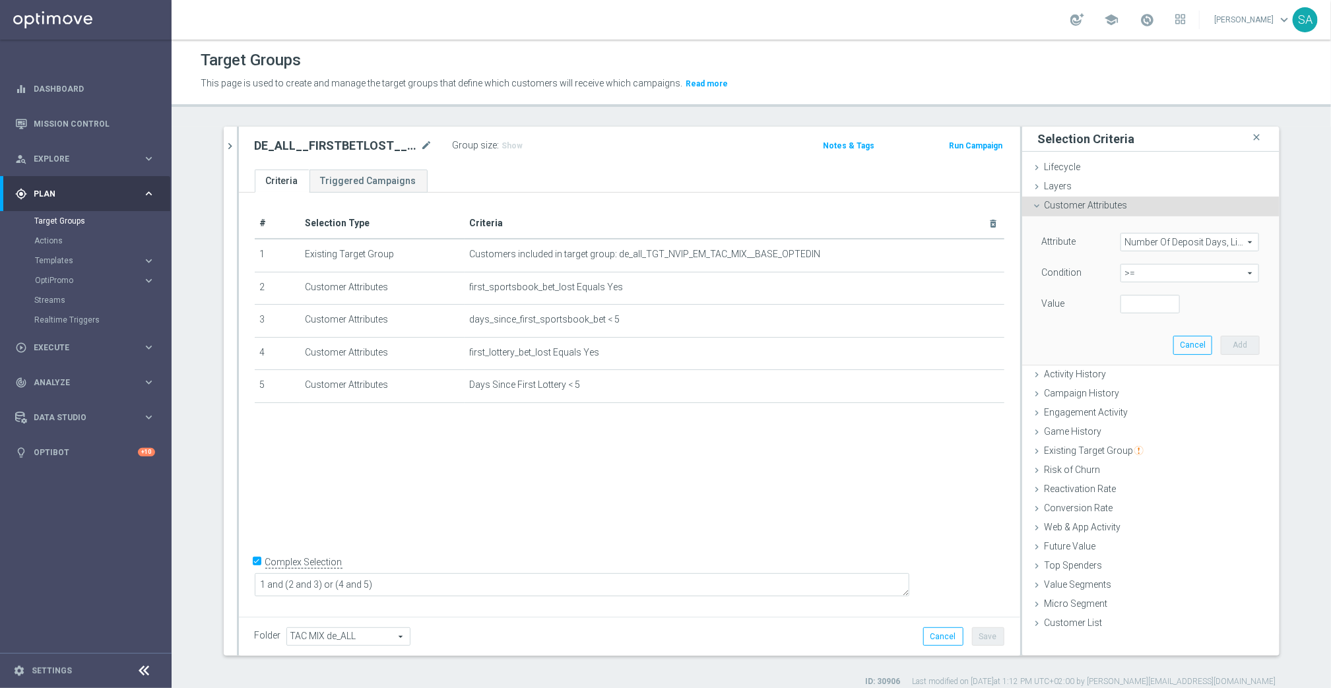
click at [484, 498] on div "# Selection Type Criteria delete_forever 1 Existing Target Group Customers incl…" at bounding box center [629, 403] width 781 height 420
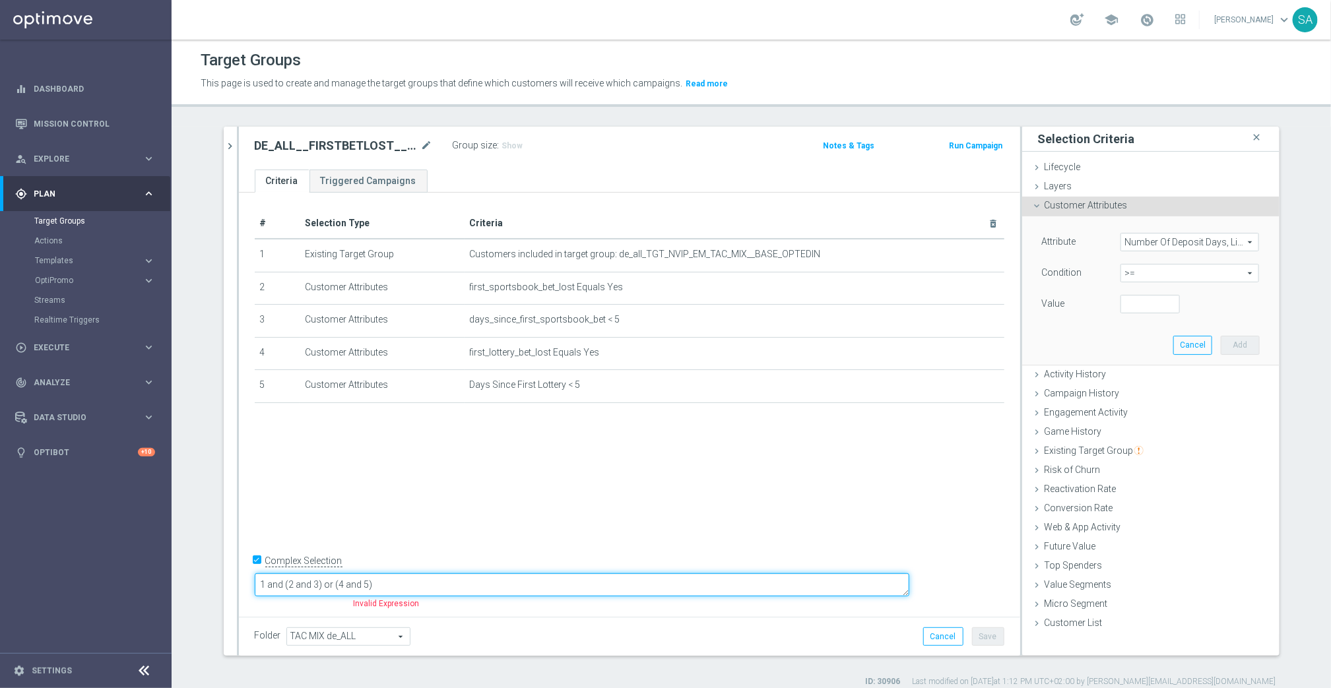
click at [492, 587] on textarea "1 and (2 and 3) or (4 and 5)" at bounding box center [582, 585] width 655 height 23
click at [370, 583] on textarea "1 and (2 and 3) or (4 and 5)" at bounding box center [582, 585] width 655 height 23
click at [400, 585] on textarea "1 AND (2 and 3) or (4 and 5)" at bounding box center [582, 585] width 655 height 23
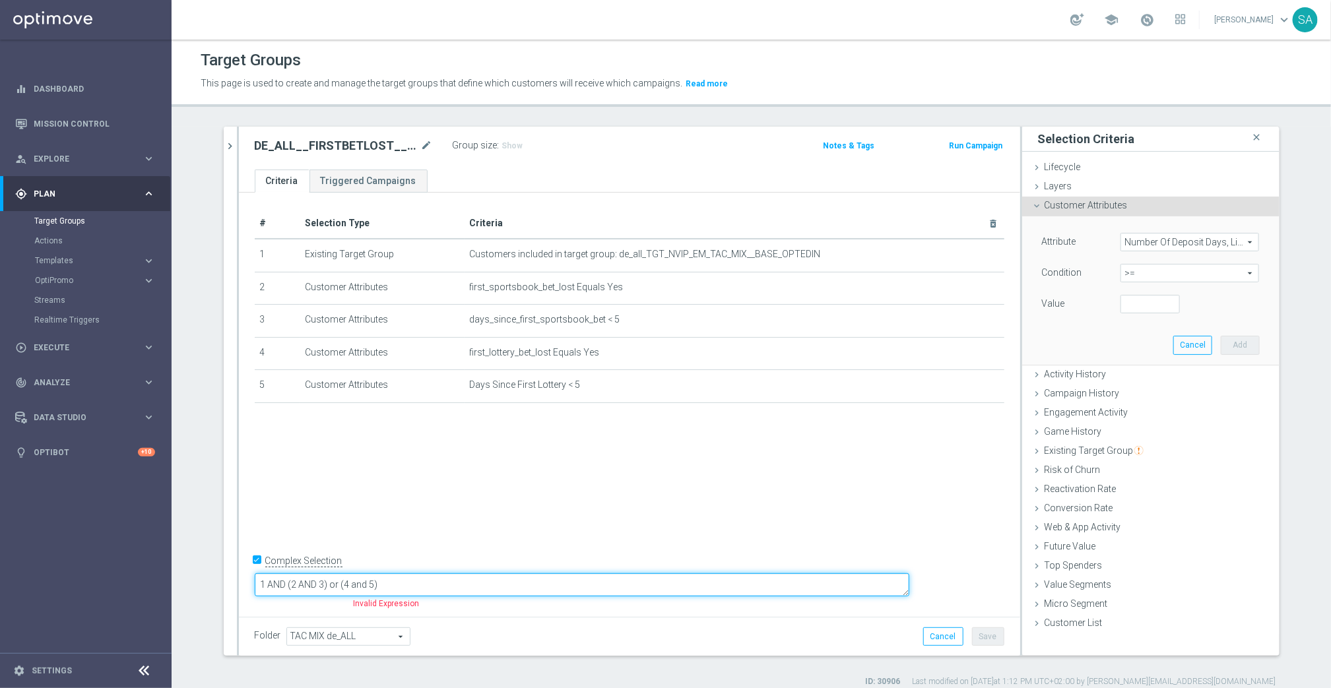
click at [430, 585] on textarea "1 AND (2 AND 3) or (4 and 5)" at bounding box center [582, 585] width 655 height 23
click at [455, 585] on textarea "1 AND (2 AND 3) OR (4 and 5)" at bounding box center [582, 585] width 655 height 23
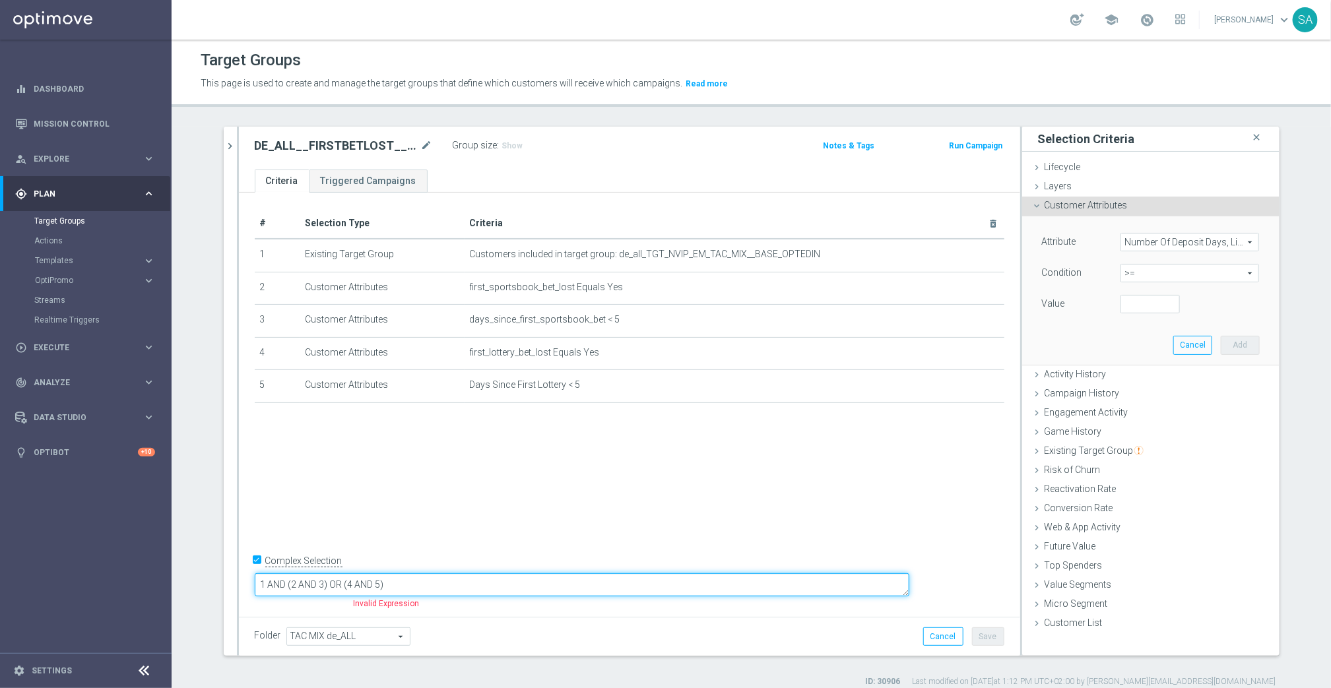
click at [548, 589] on textarea "1 AND (2 AND 3) OR (4 AND 5)" at bounding box center [582, 585] width 655 height 23
click at [383, 581] on textarea "1 AND (2 AND 3) OR (4 AND 5)" at bounding box center [582, 585] width 655 height 23
click at [496, 582] on textarea "1 AND ((2 AND 3) OR (4 AND 5)" at bounding box center [582, 585] width 655 height 23
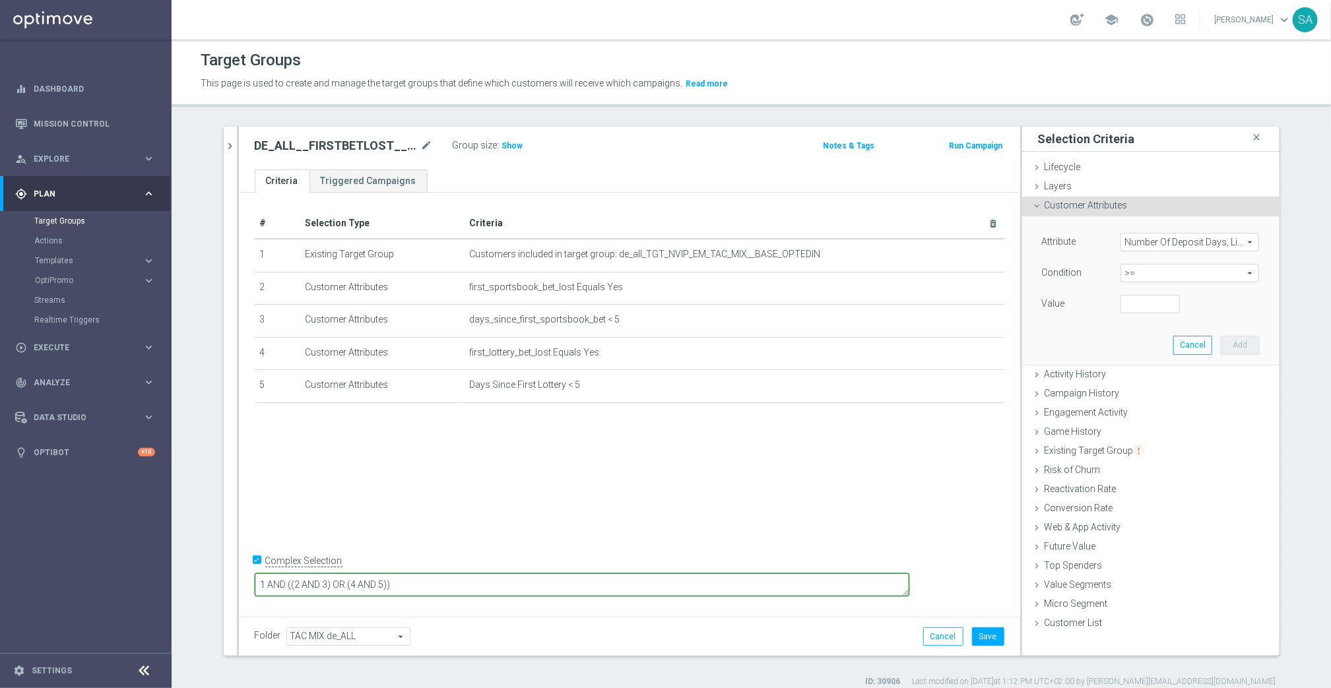
type textarea "1 AND ((2 AND 3) OR (4 AND 5))"
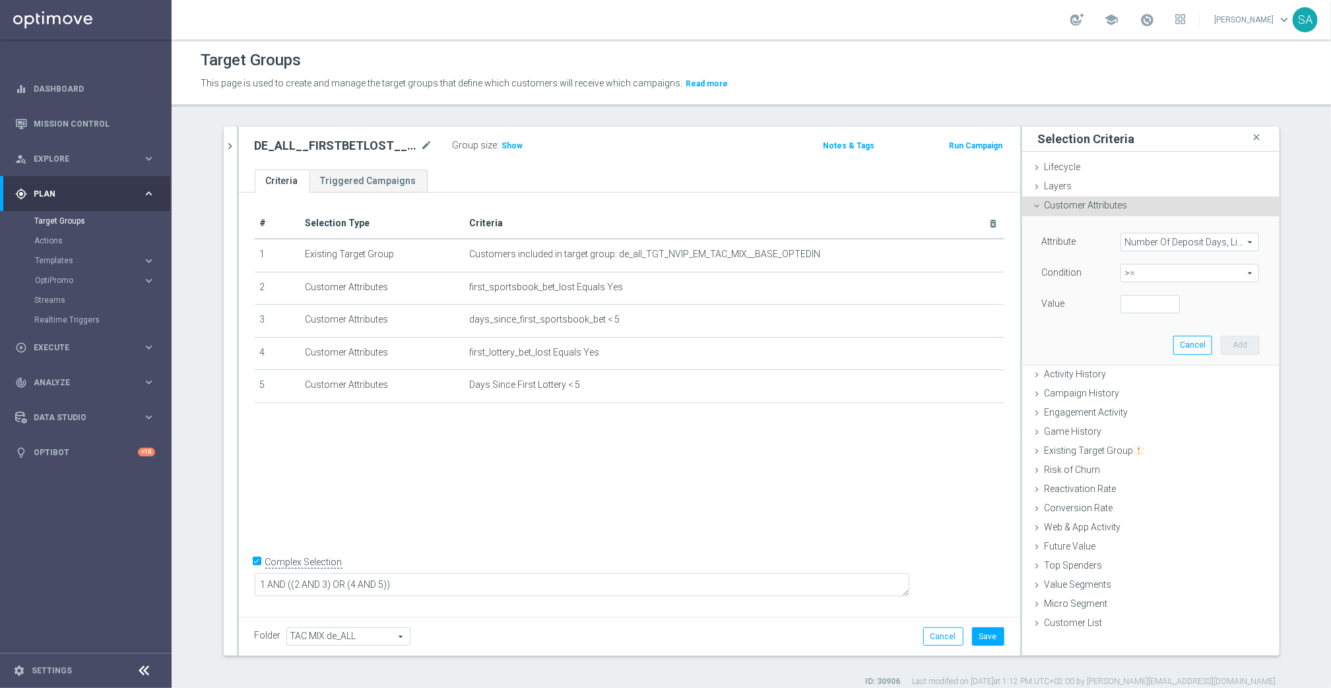
click at [585, 519] on div "# Selection Type Criteria delete_forever 1 Existing Target Group Customers incl…" at bounding box center [629, 403] width 781 height 420
click at [508, 145] on span "Show" at bounding box center [512, 145] width 21 height 9
click at [1127, 308] on input "number" at bounding box center [1150, 304] width 59 height 18
type input "1"
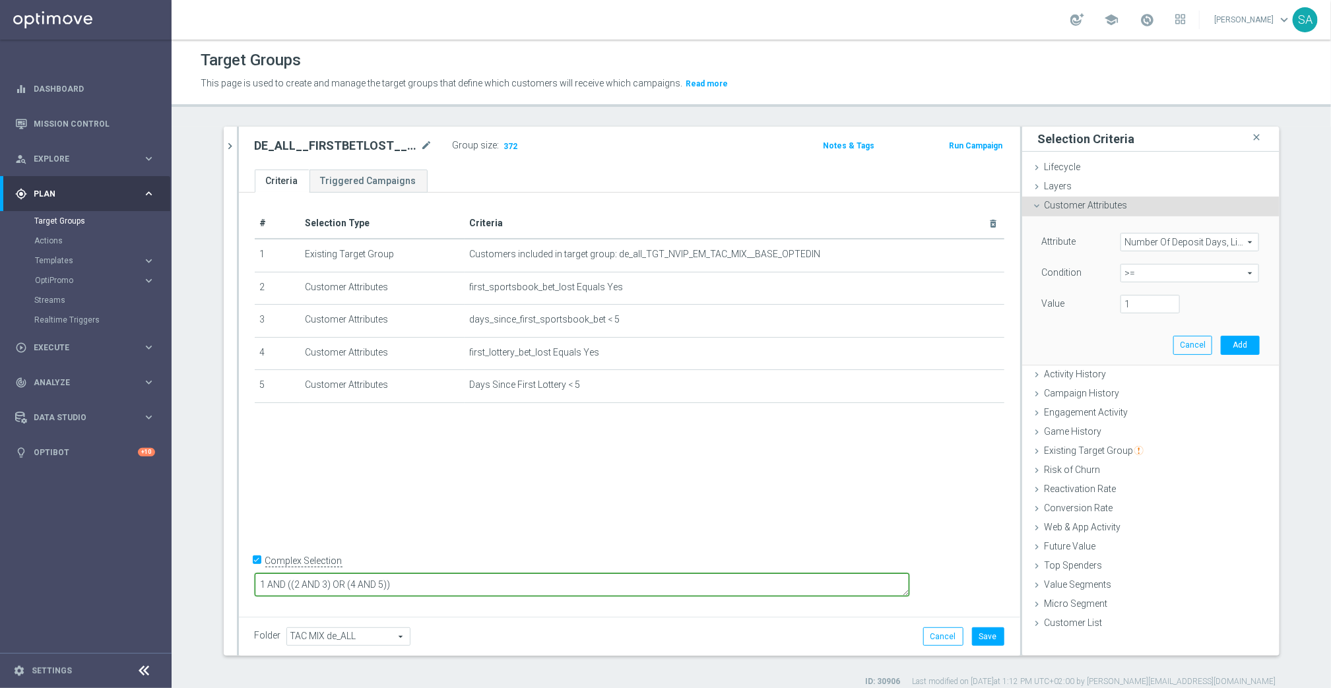
click at [544, 583] on textarea "1 AND ((2 AND 3) OR (4 AND 5))" at bounding box center [582, 585] width 655 height 23
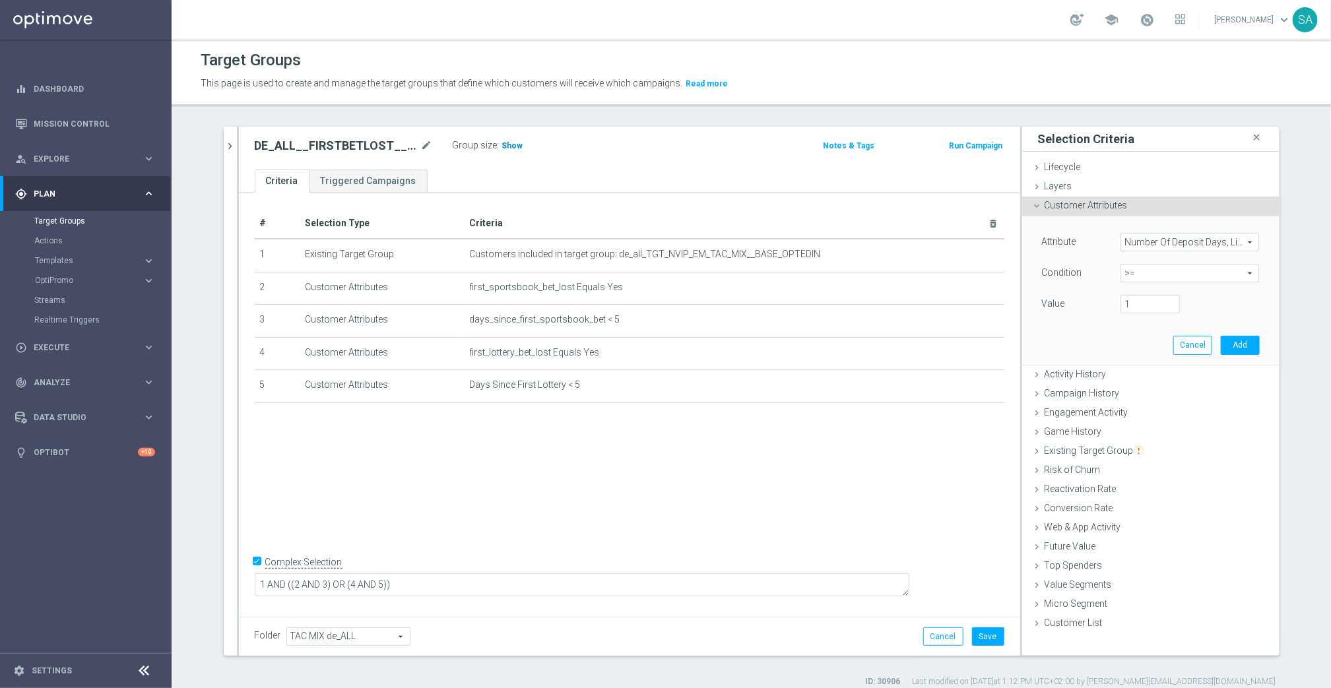
click at [508, 147] on span "Show" at bounding box center [512, 145] width 21 height 9
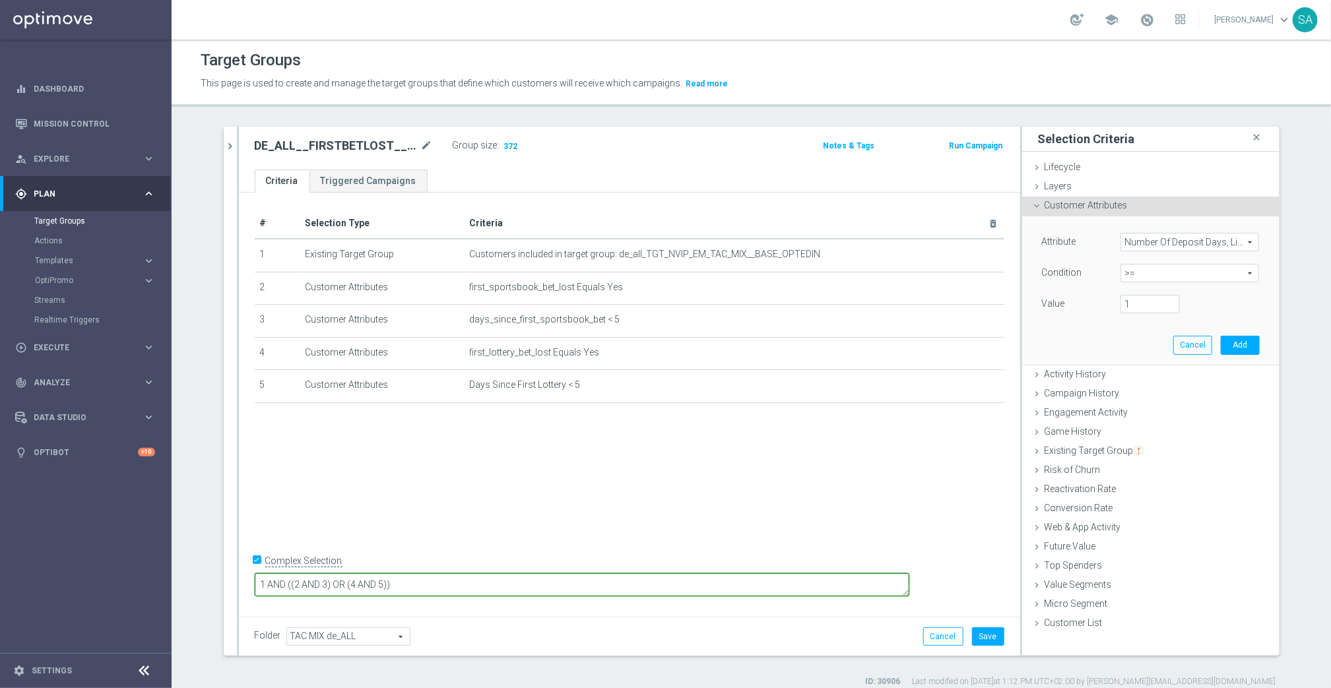
click at [645, 596] on textarea "1 AND ((2 AND 3) OR (4 AND 5))" at bounding box center [582, 585] width 655 height 23
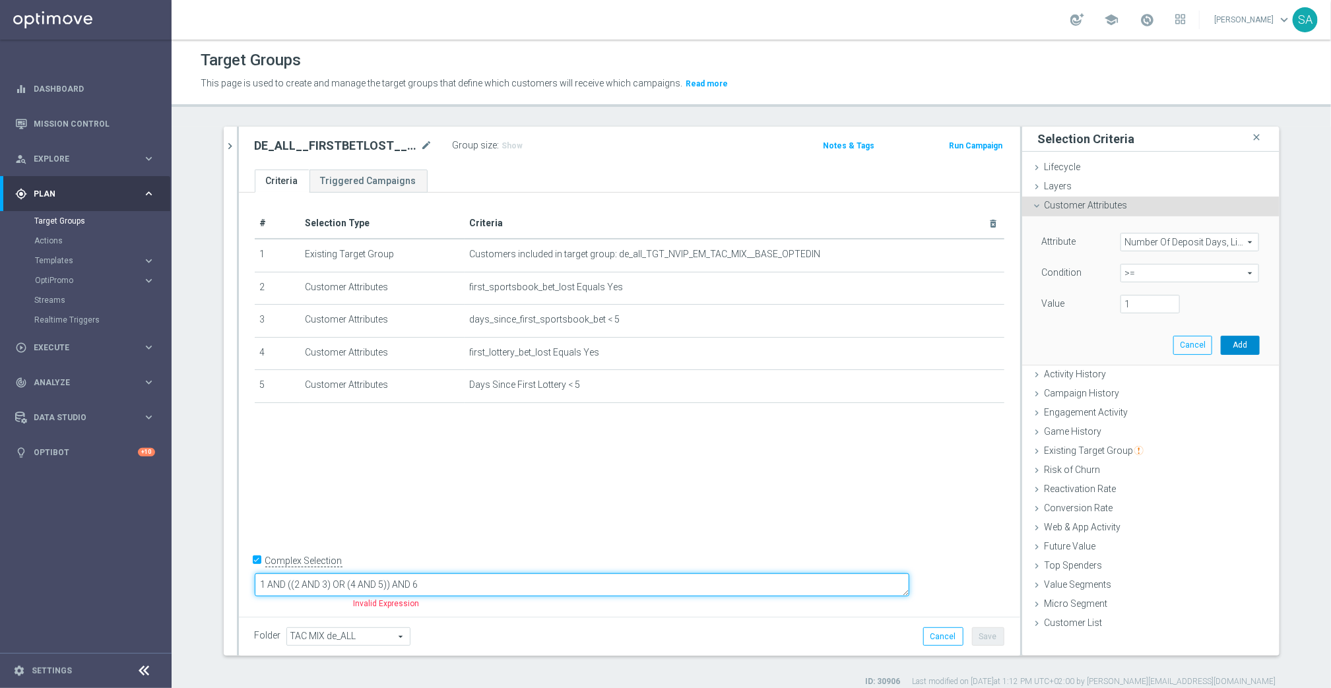
type textarea "1 AND ((2 AND 3) OR (4 AND 5)) AND 6"
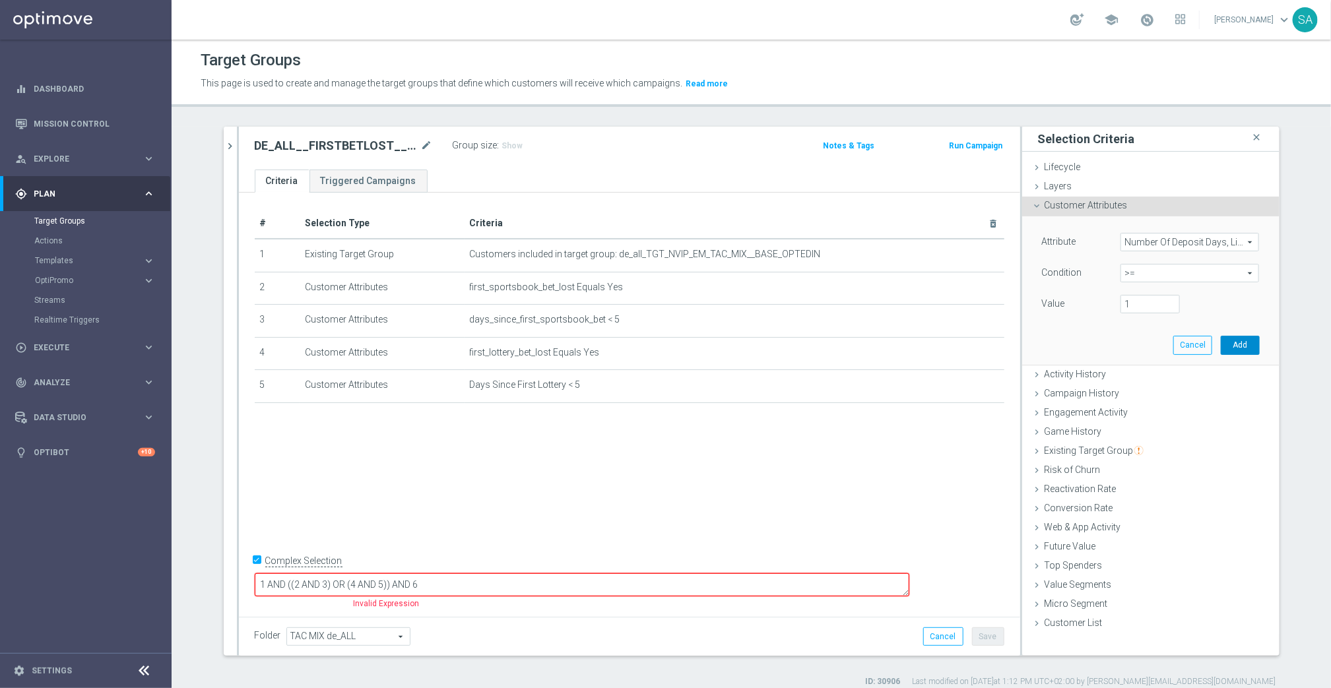
click at [1233, 346] on button "Add" at bounding box center [1240, 345] width 39 height 18
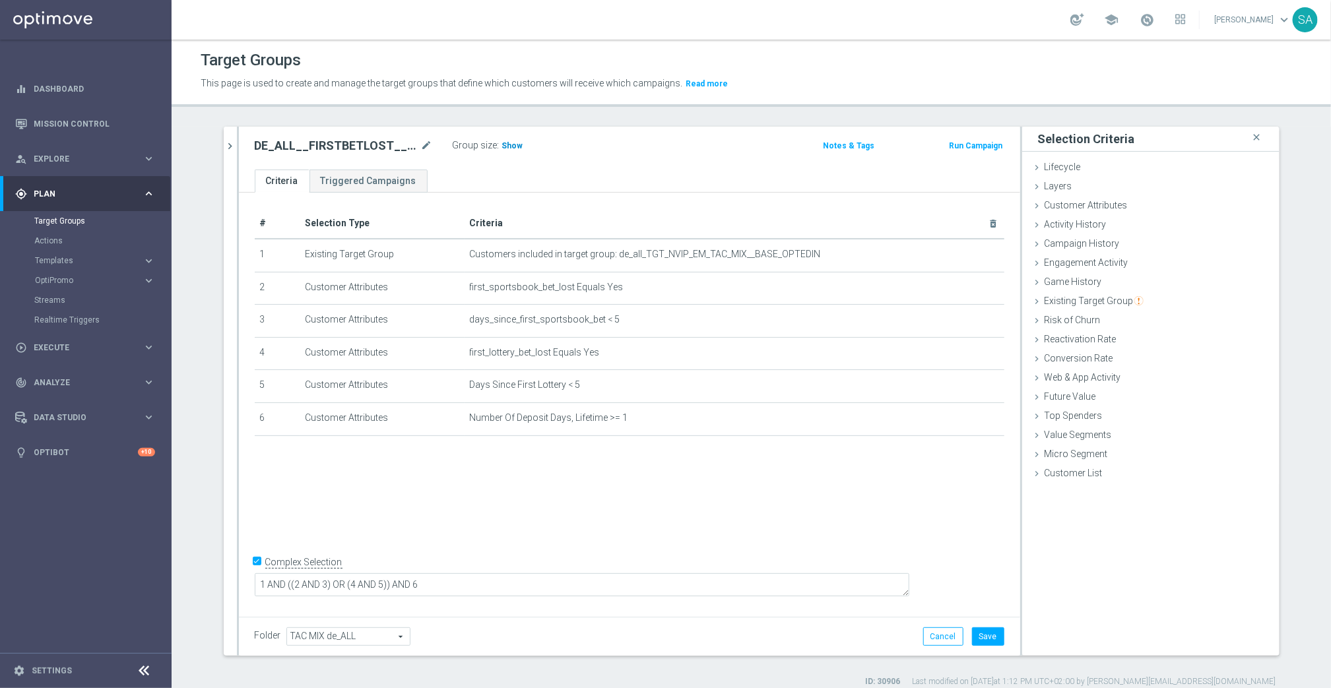
click at [511, 147] on span "Show" at bounding box center [512, 145] width 21 height 9
click at [995, 633] on button "Save" at bounding box center [988, 637] width 32 height 18
click at [756, 536] on div "# Selection Type Criteria delete_forever 1 Existing Target Group Customers incl…" at bounding box center [629, 403] width 781 height 420
click at [229, 145] on icon "chevron_right" at bounding box center [230, 146] width 13 height 13
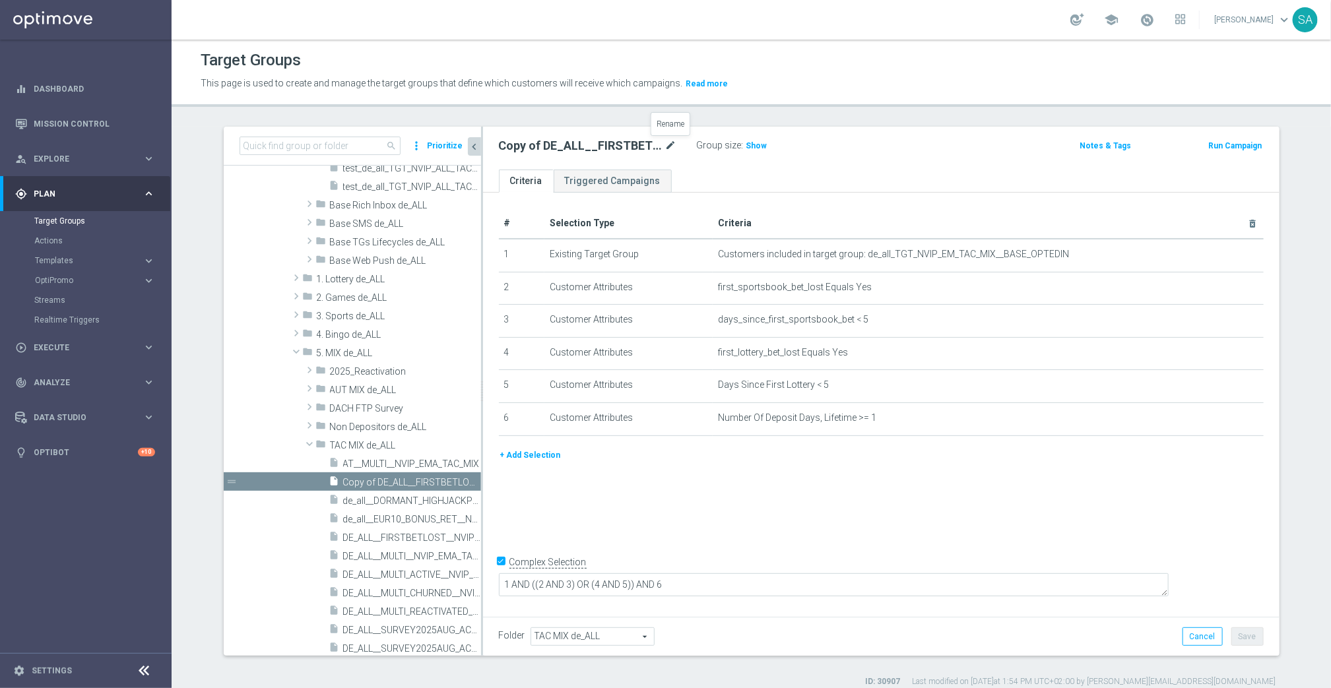
click at [667, 141] on icon "mode_edit" at bounding box center [671, 146] width 12 height 16
type input "AT__FIRSTBETLOST__NVIP_EMA_AUT_MIX"
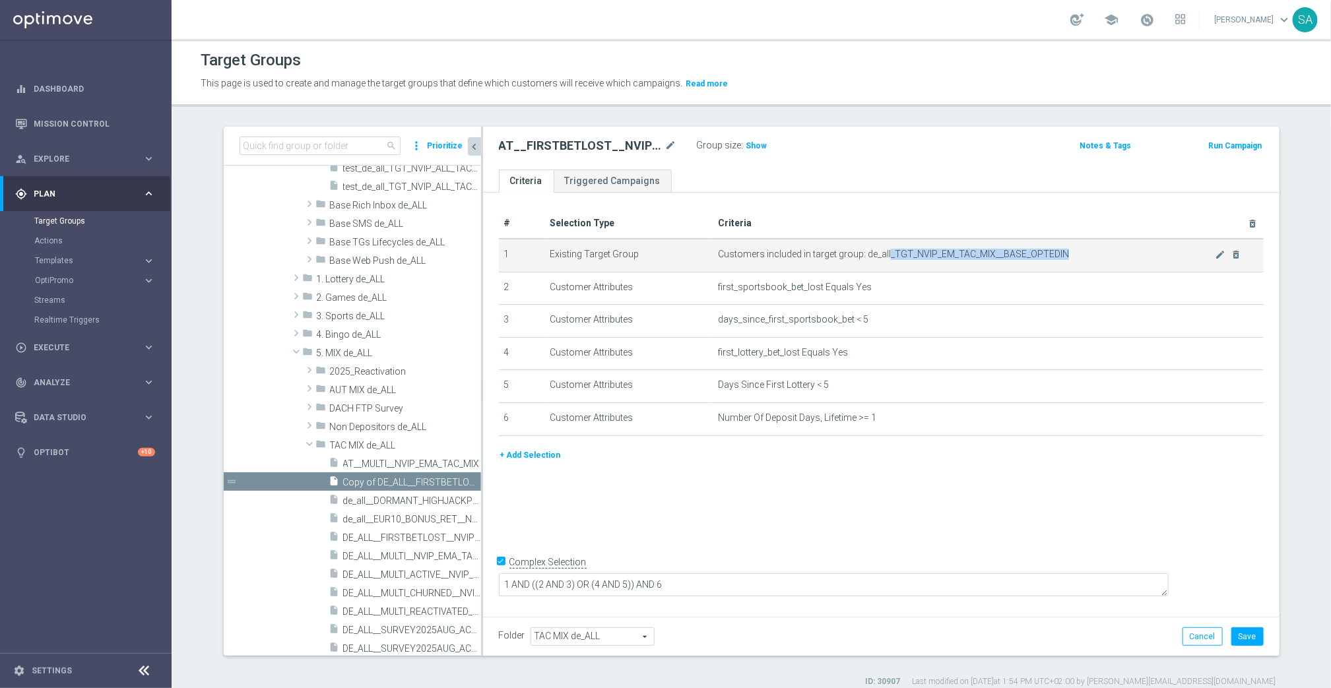
drag, startPoint x: 889, startPoint y: 253, endPoint x: 1078, endPoint y: 259, distance: 189.5
click at [1078, 259] on span "Customers included in target group: de_all_TGT_NVIP_EM_TAC_MIX__BASE_OPTEDIN" at bounding box center [966, 254] width 497 height 11
copy span "_TGT_NVIP_EM_TAC_MIX__BASE_OPTEDIN"
click at [1220, 249] on icon "mode_edit" at bounding box center [1220, 254] width 11 height 11
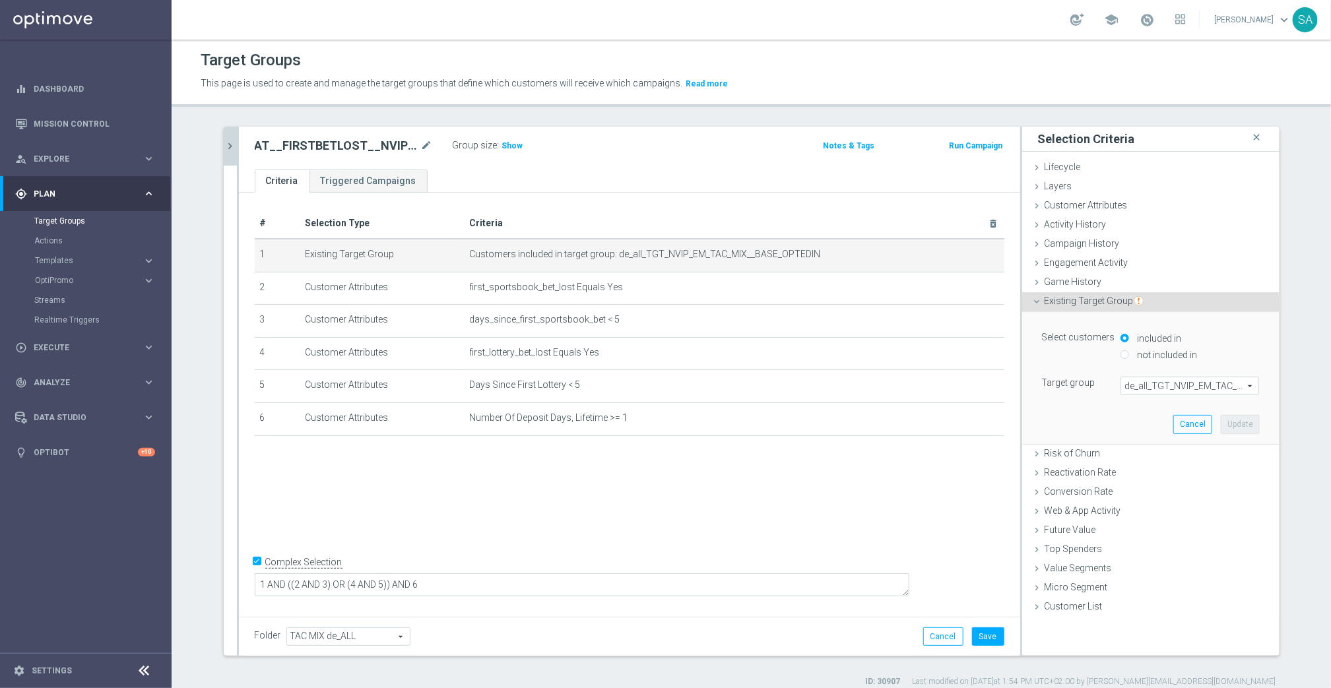
click at [1179, 393] on span "de_all_TGT_NVIP_EM_TAC_MIX__BASE_OPTEDIN" at bounding box center [1189, 386] width 137 height 17
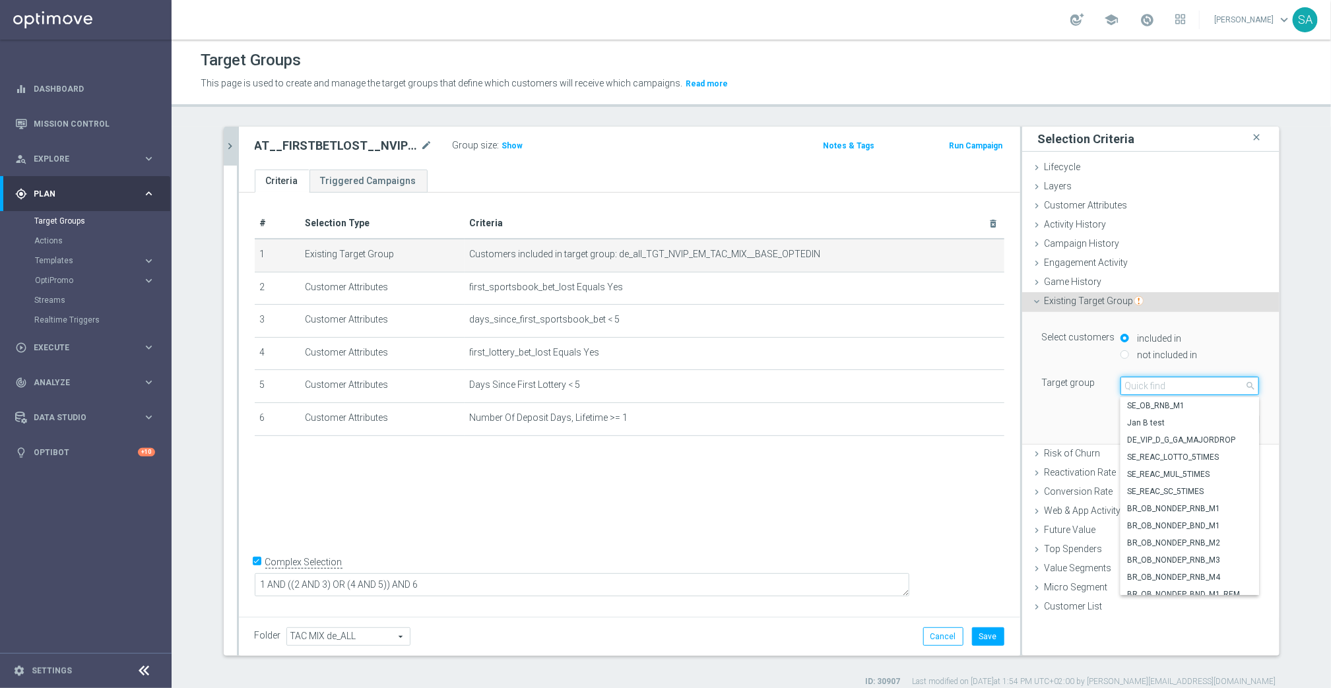
click at [1178, 387] on input "search" at bounding box center [1190, 386] width 139 height 18
paste input "_TGT_NVIP_EM_TAC_MIX__BASE_OPTEDIN"
type input "t_TGT_NVIP_EM_TAC_MIX__BASE_OPTEDIN"
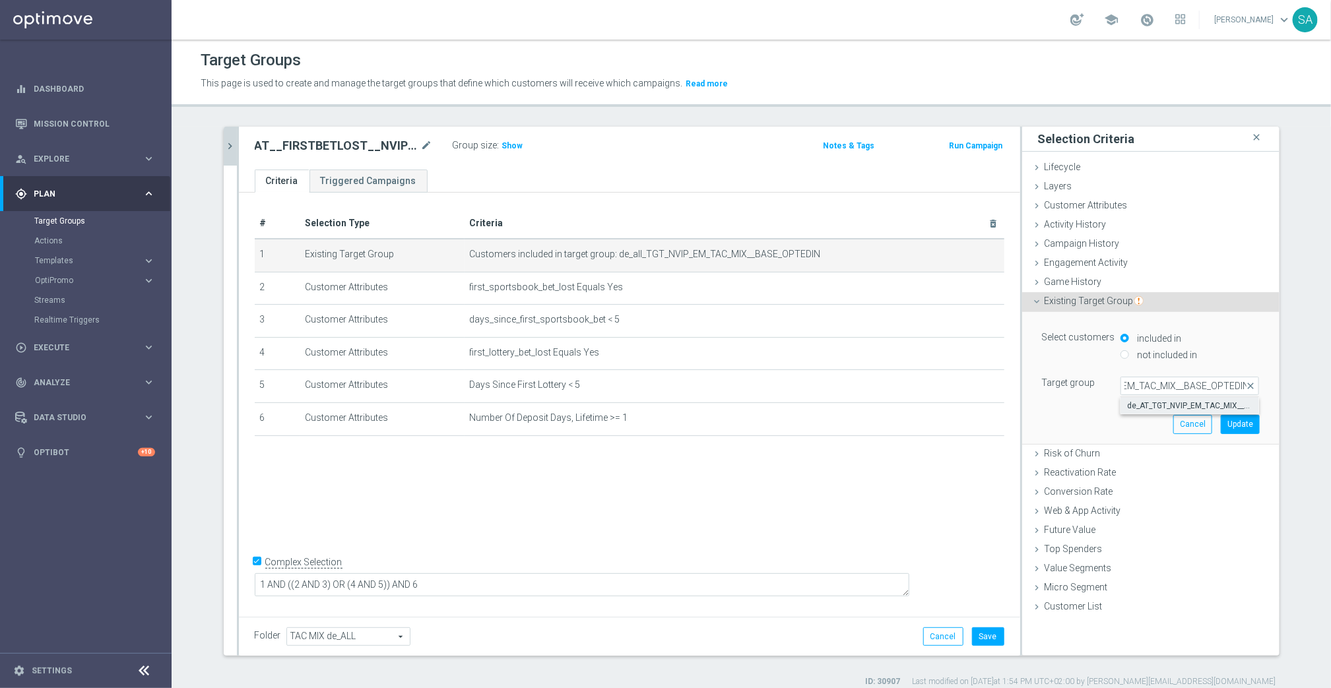
click at [1178, 403] on span "de_AT_TGT_NVIP_EM_TAC_MIX__BASE_OPTEDIN" at bounding box center [1189, 406] width 125 height 11
type input "de_AT_TGT_NVIP_EM_TAC_MIX__BASE_OPTEDIN"
click at [1242, 425] on button "Update" at bounding box center [1240, 424] width 39 height 18
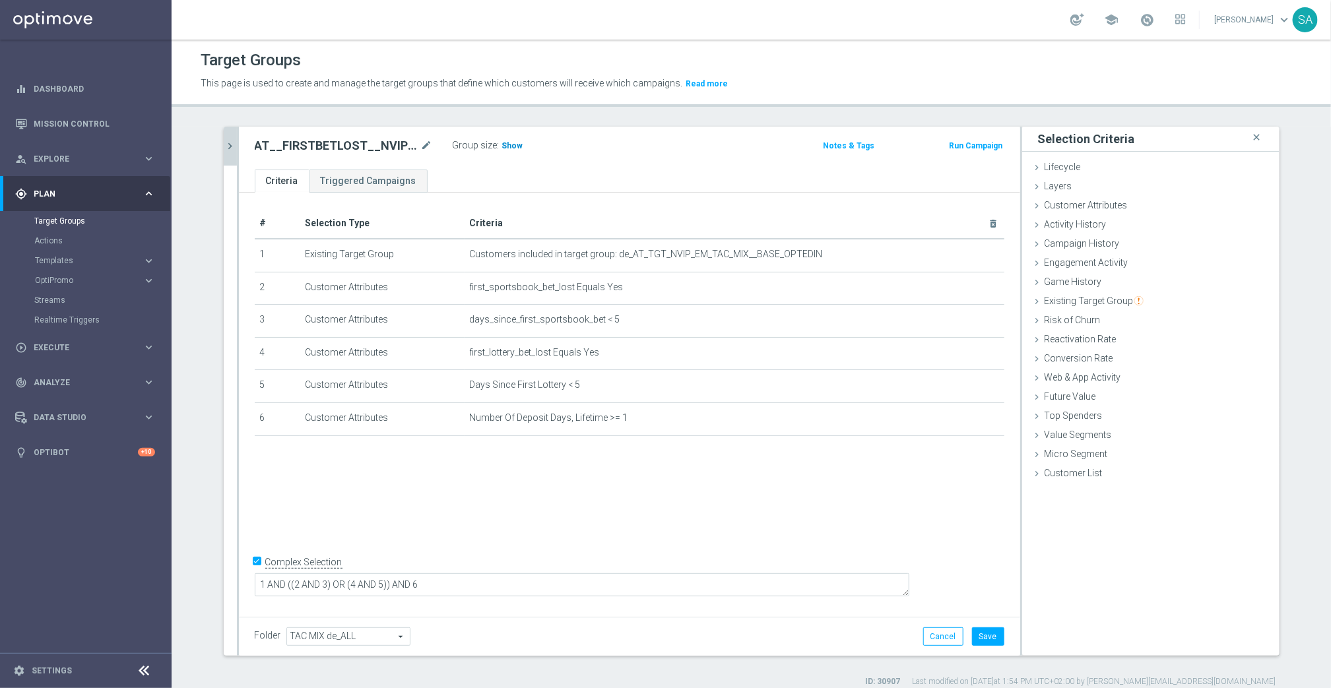
click at [515, 147] on span "Show" at bounding box center [512, 145] width 21 height 9
click at [346, 636] on span "TAC MIX de_ALL" at bounding box center [348, 636] width 123 height 17
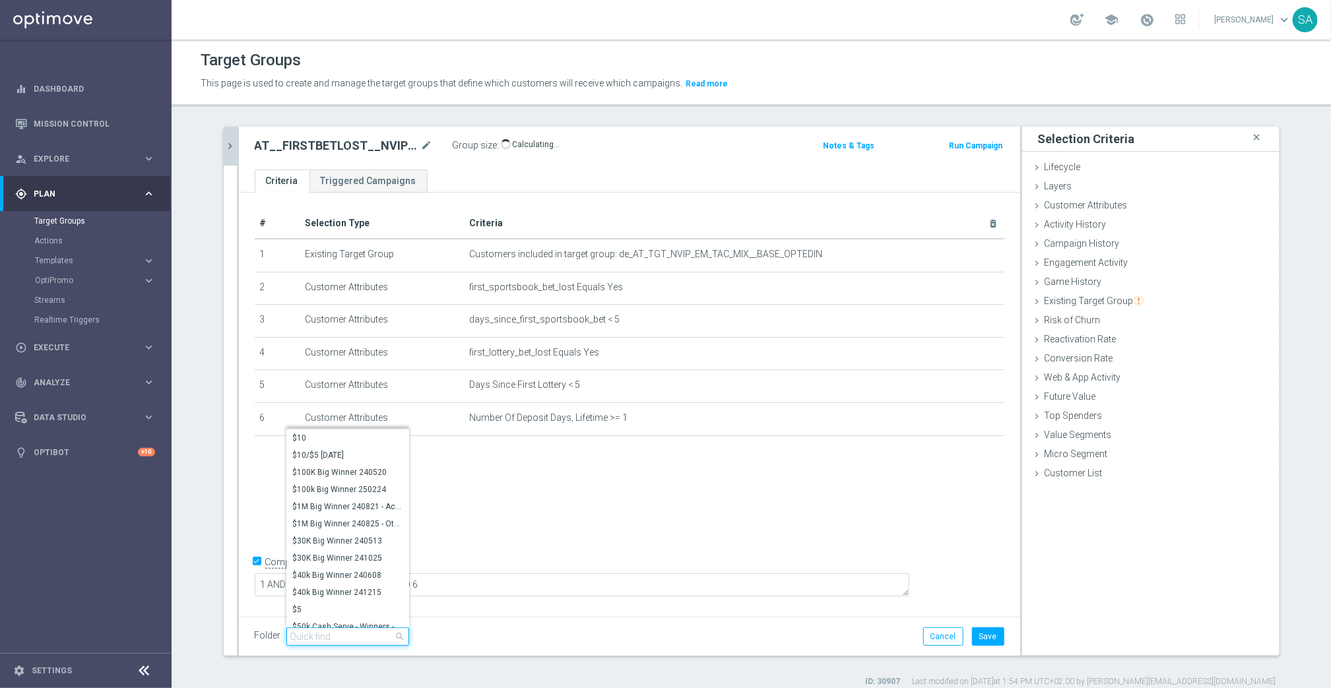
click at [346, 636] on input "search" at bounding box center [347, 637] width 123 height 18
type input "tac mix de"
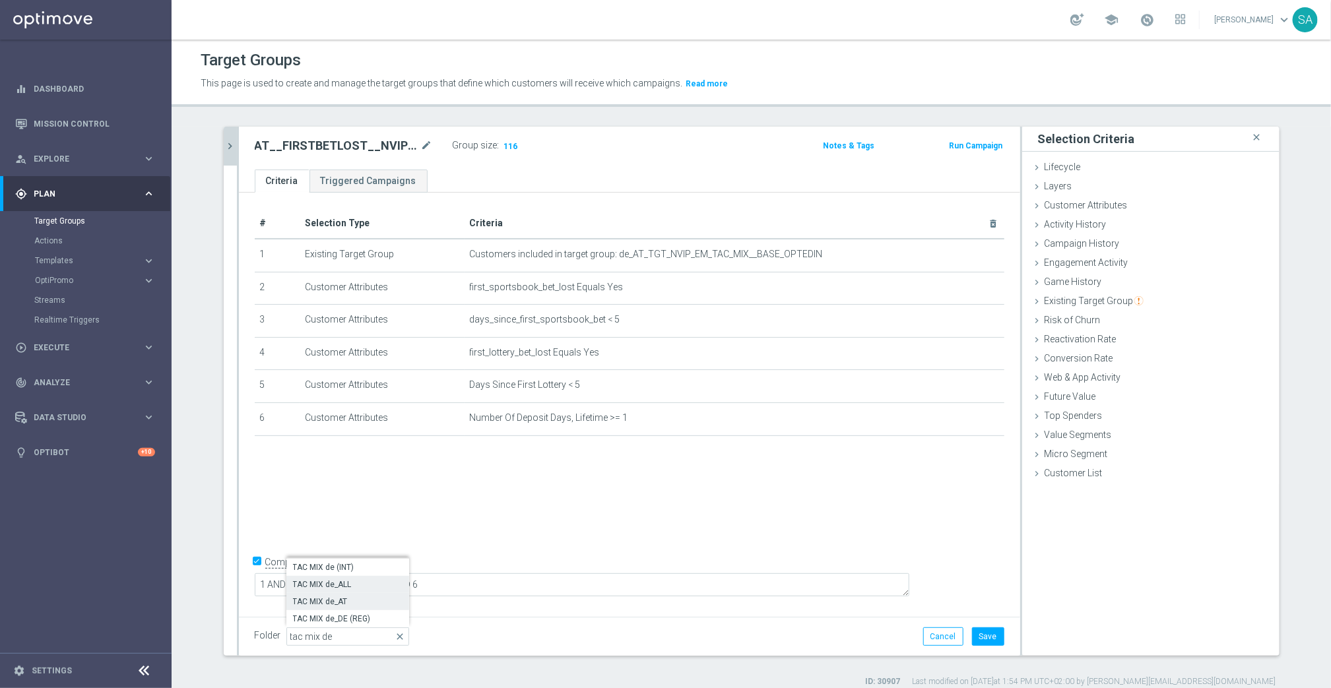
click at [322, 605] on span "TAC MIX de_AT" at bounding box center [348, 602] width 110 height 11
type input "TAC MIX de_AT"
click at [990, 634] on button "Save" at bounding box center [988, 637] width 32 height 18
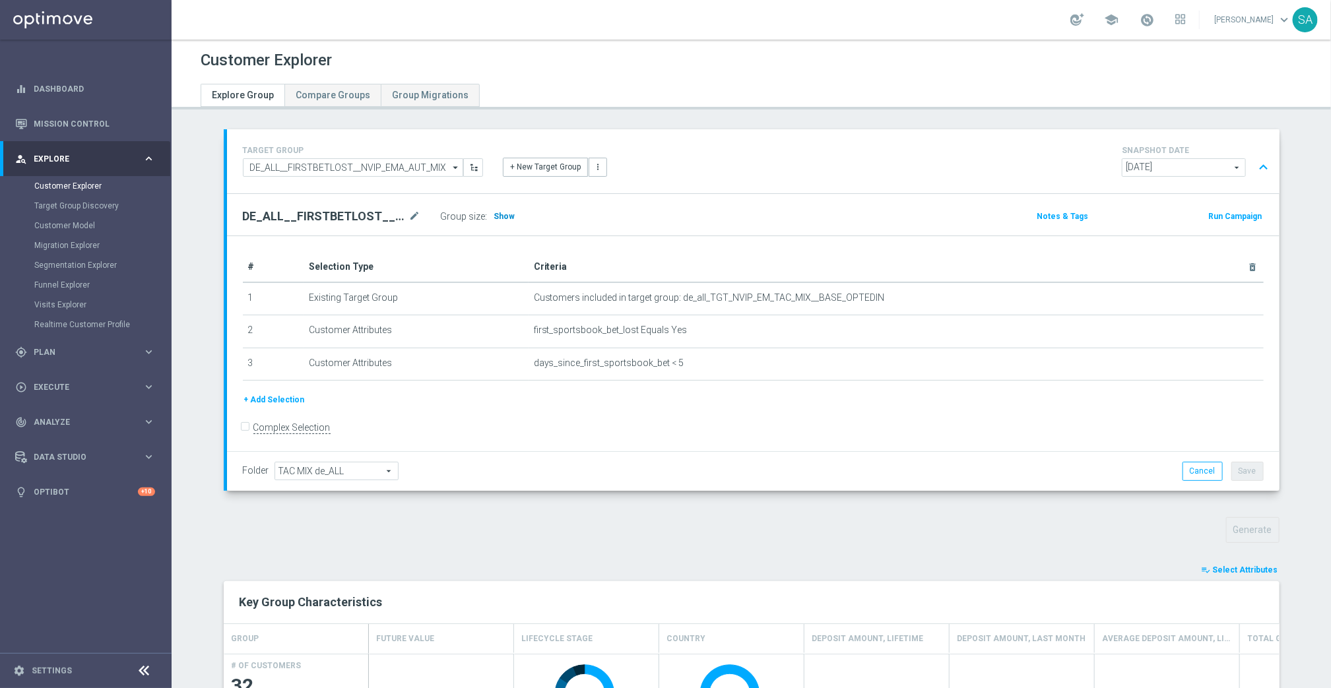
click at [508, 218] on span "Show" at bounding box center [504, 216] width 21 height 9
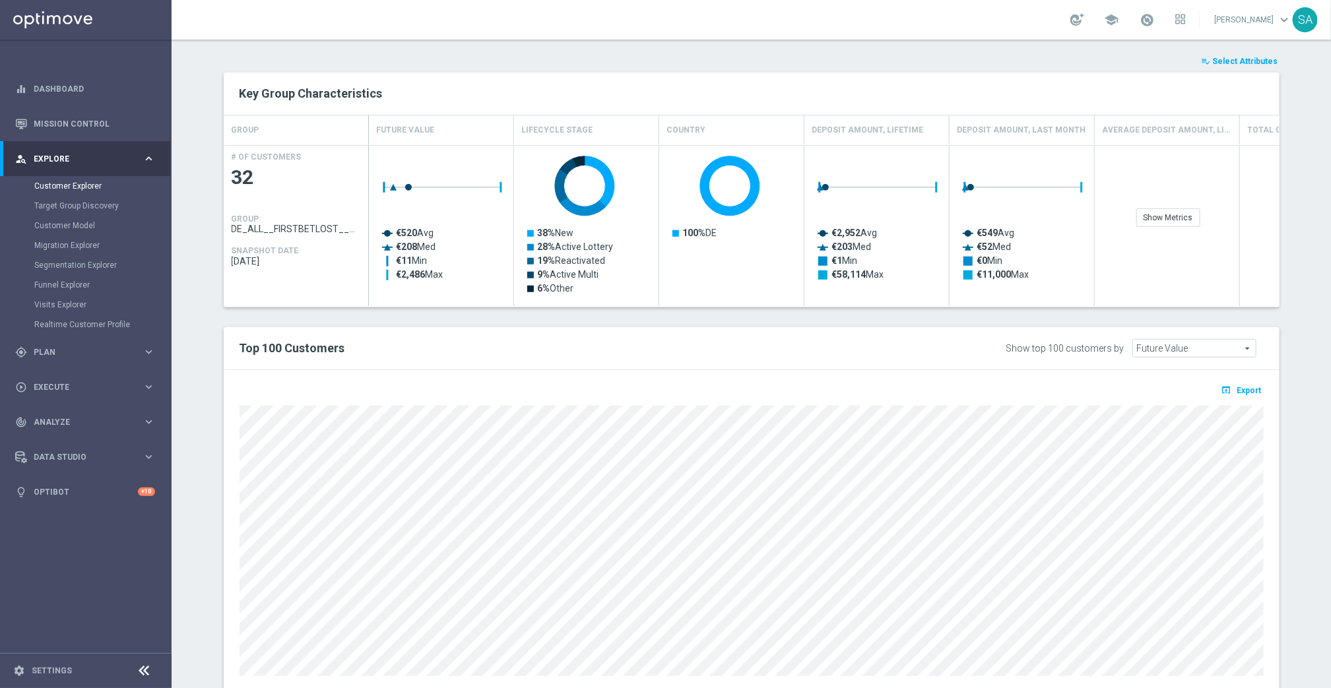
scroll to position [516, 0]
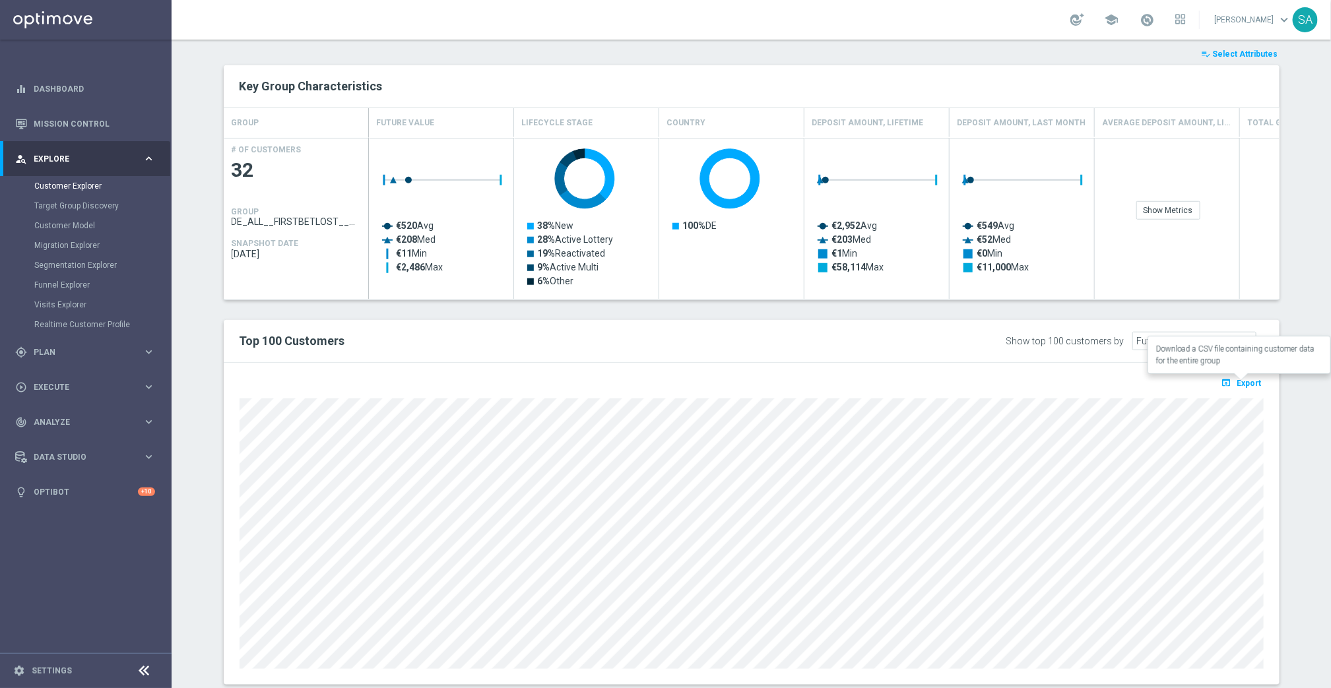
click at [1250, 385] on span "Export" at bounding box center [1249, 383] width 24 height 9
click at [1201, 99] on div "Key Group Characteristics" at bounding box center [752, 86] width 1056 height 42
